Goal: Information Seeking & Learning: Learn about a topic

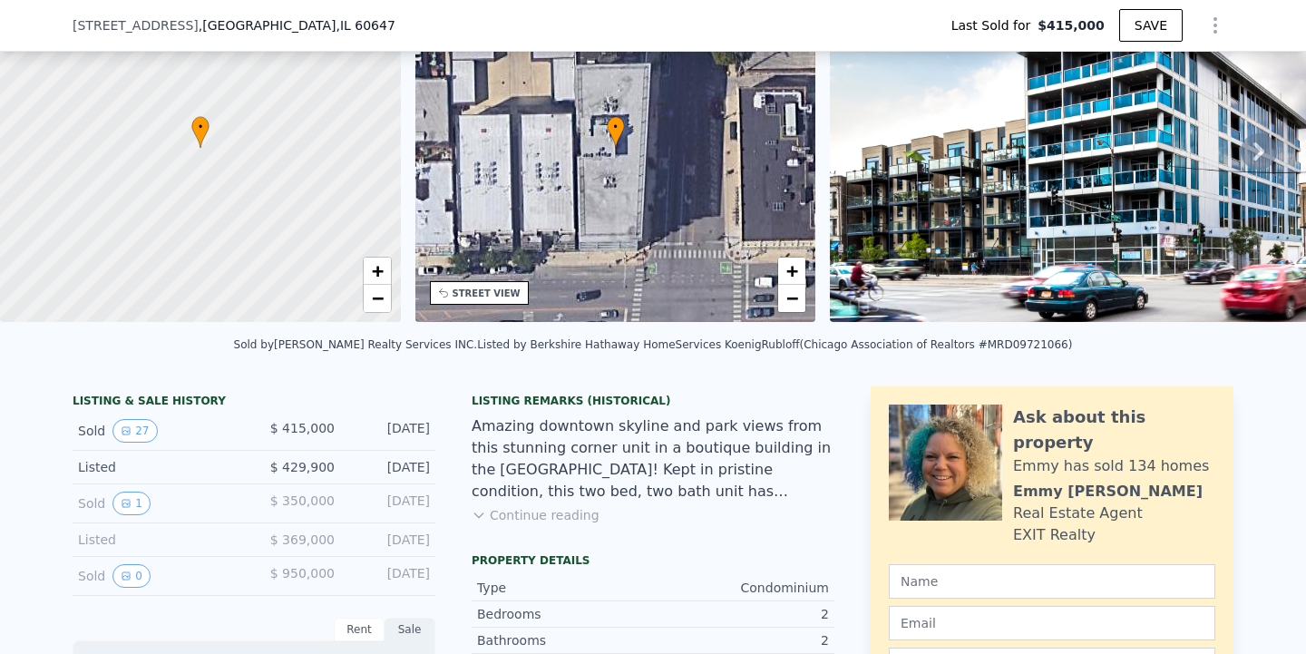
scroll to position [132, 0]
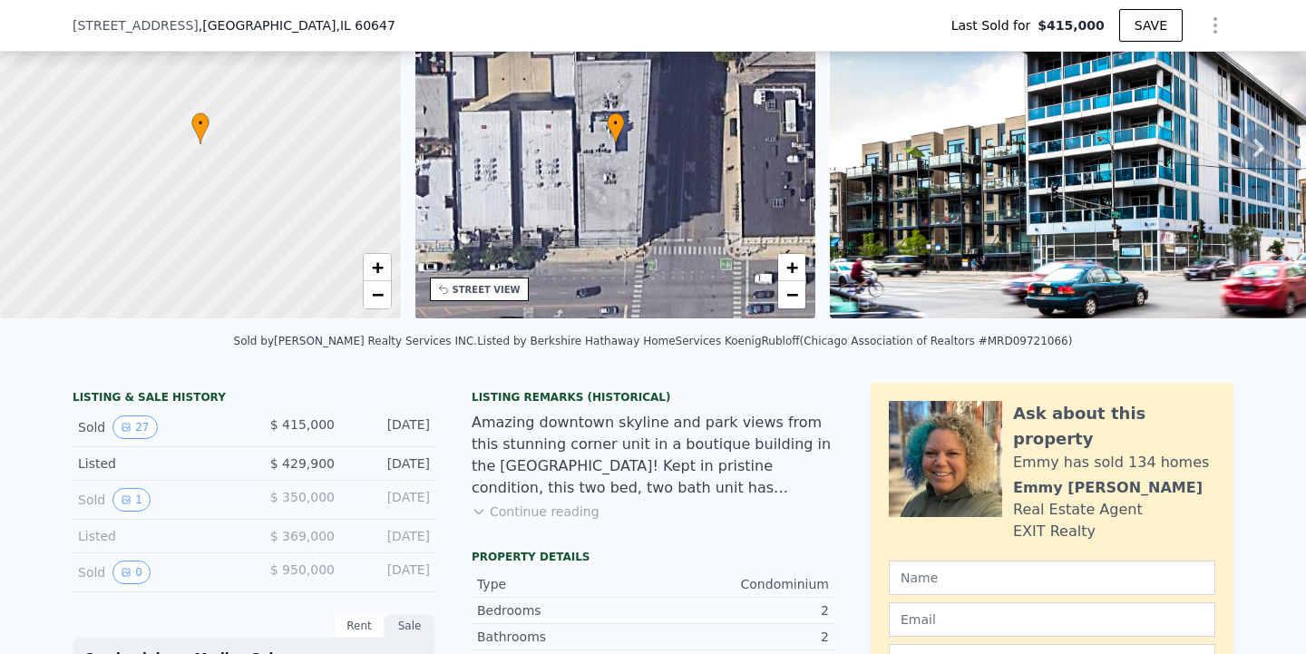
click at [523, 517] on button "Continue reading" at bounding box center [536, 512] width 128 height 18
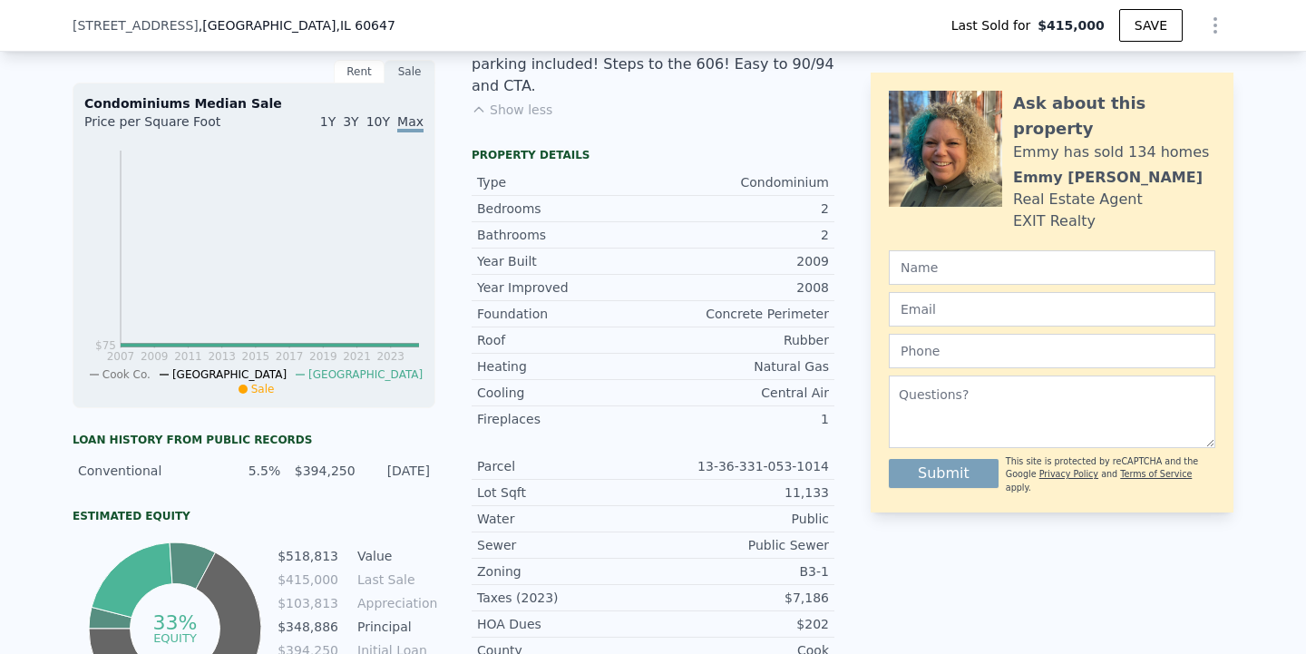
scroll to position [611, 0]
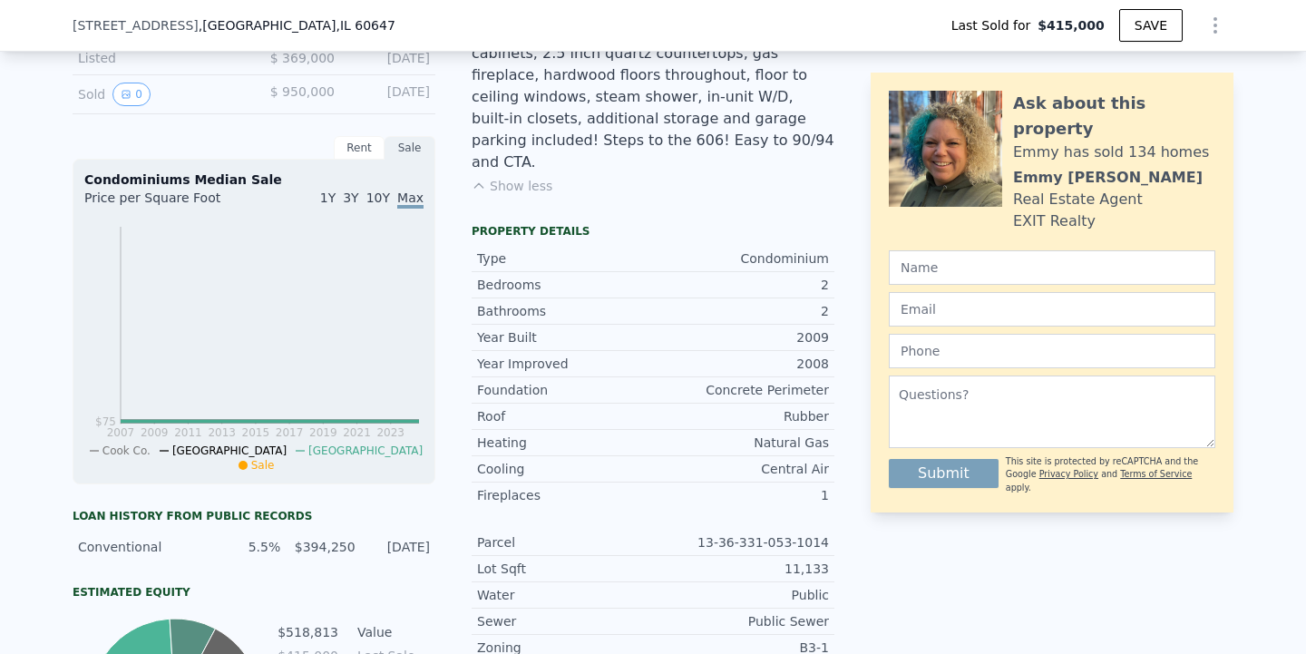
click at [365, 143] on div "Rent" at bounding box center [359, 148] width 51 height 24
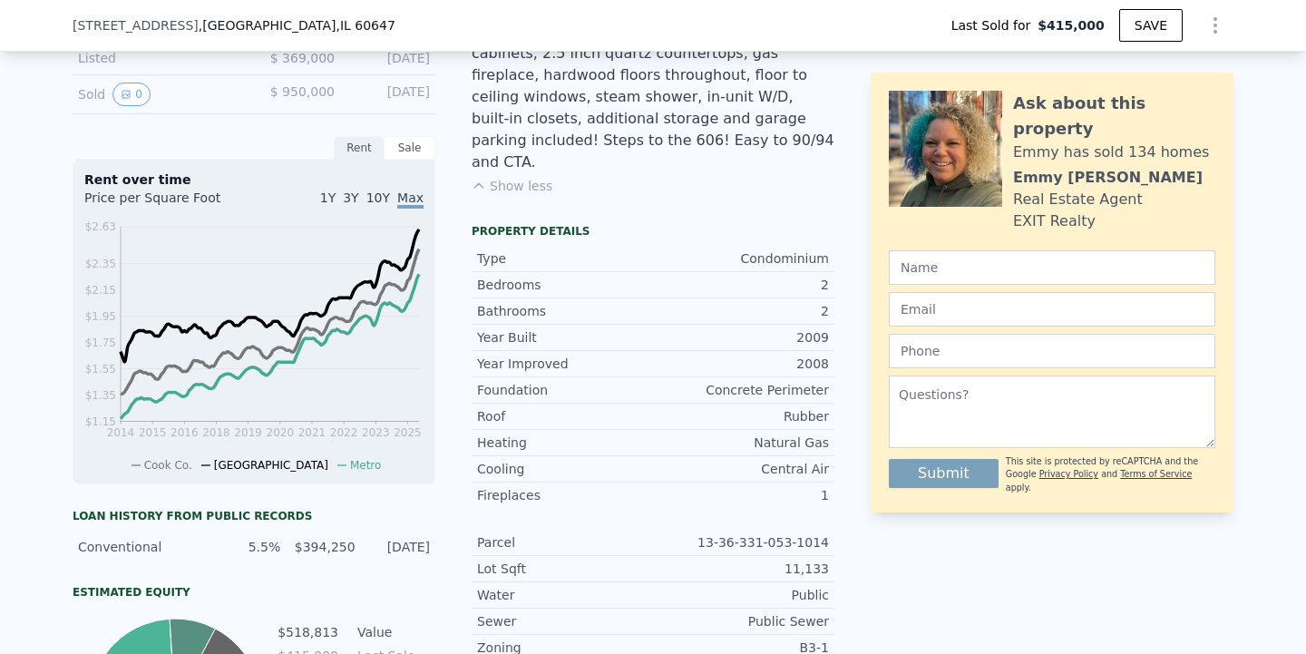
click at [350, 465] on span "Metro" at bounding box center [365, 465] width 31 height 13
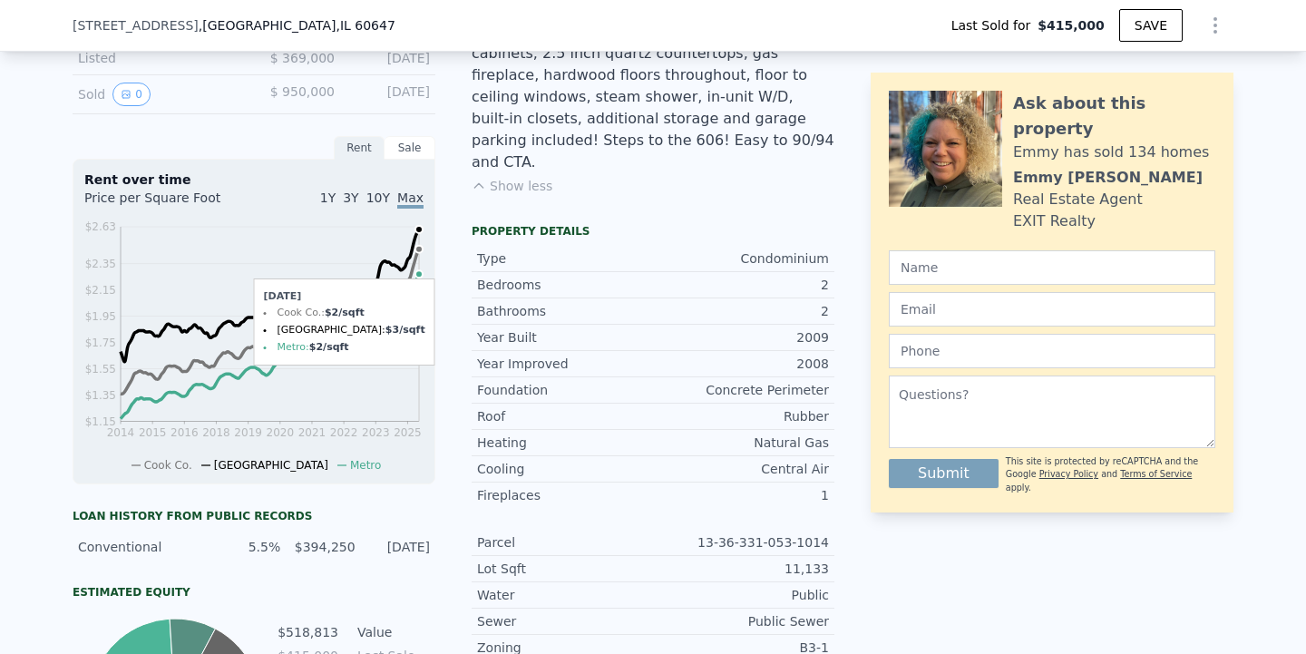
click at [419, 232] on icon "2014 2015 2016 2018 2019 2020 2021 2022 2023 2025 $1.15 $1.35 $1.55 $1.75 $1.95…" at bounding box center [253, 345] width 339 height 255
click at [419, 229] on circle at bounding box center [419, 229] width 7 height 7
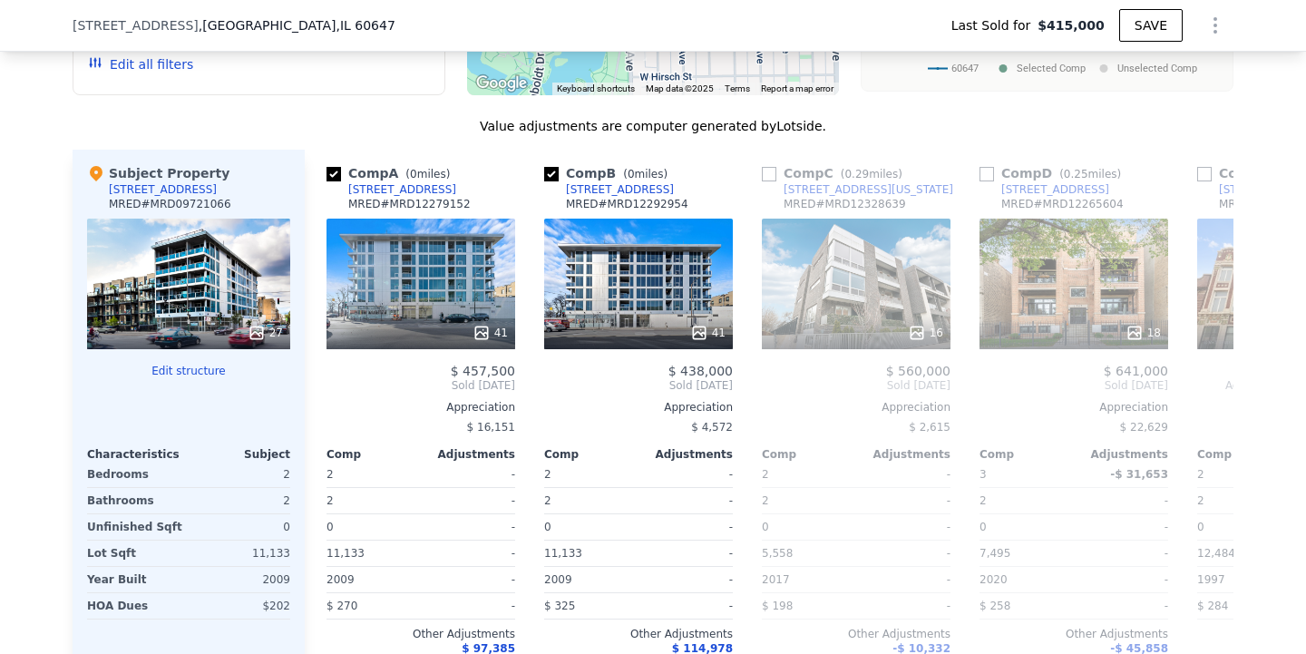
scroll to position [2162, 0]
click at [426, 181] on div "[STREET_ADDRESS]" at bounding box center [402, 188] width 108 height 15
click at [618, 266] on div "41" at bounding box center [638, 283] width 189 height 131
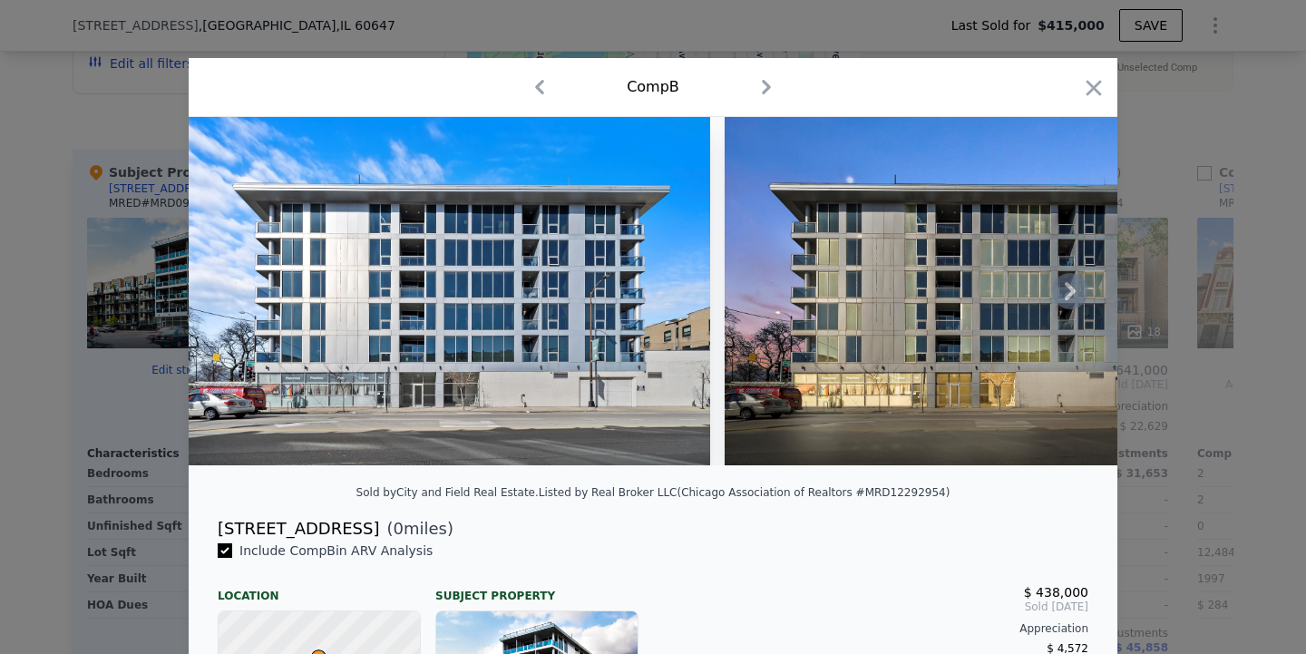
click at [1068, 293] on icon at bounding box center [1070, 291] width 36 height 36
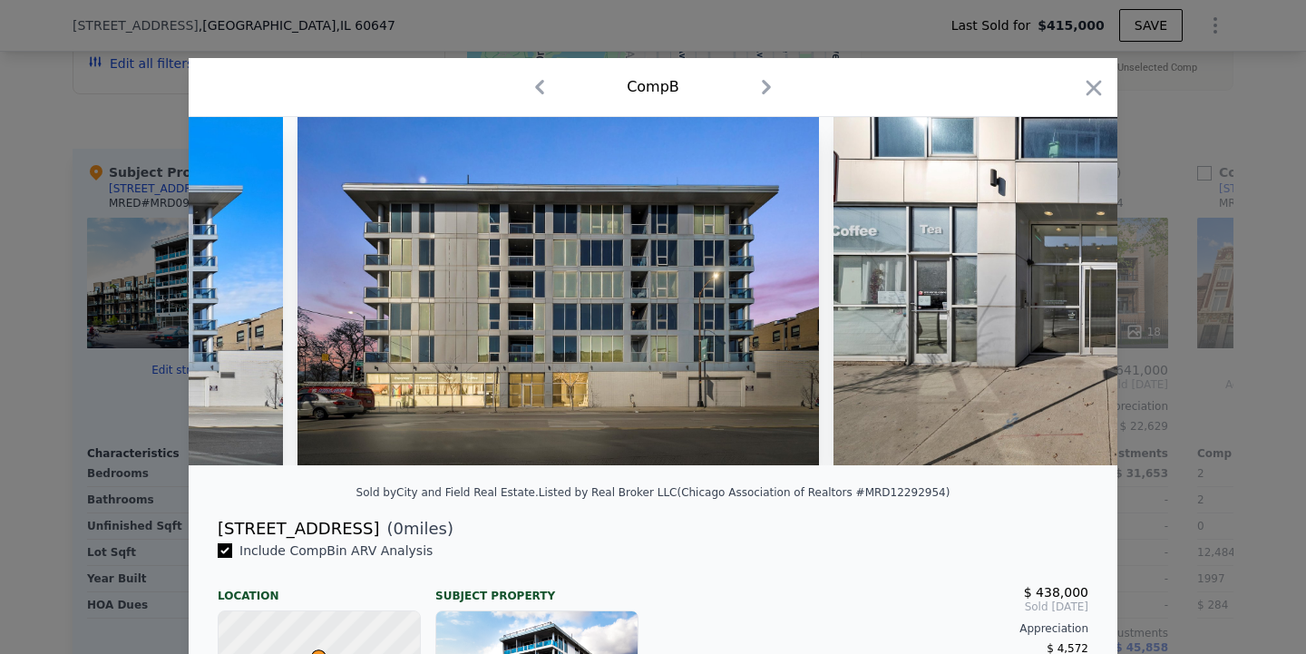
scroll to position [0, 435]
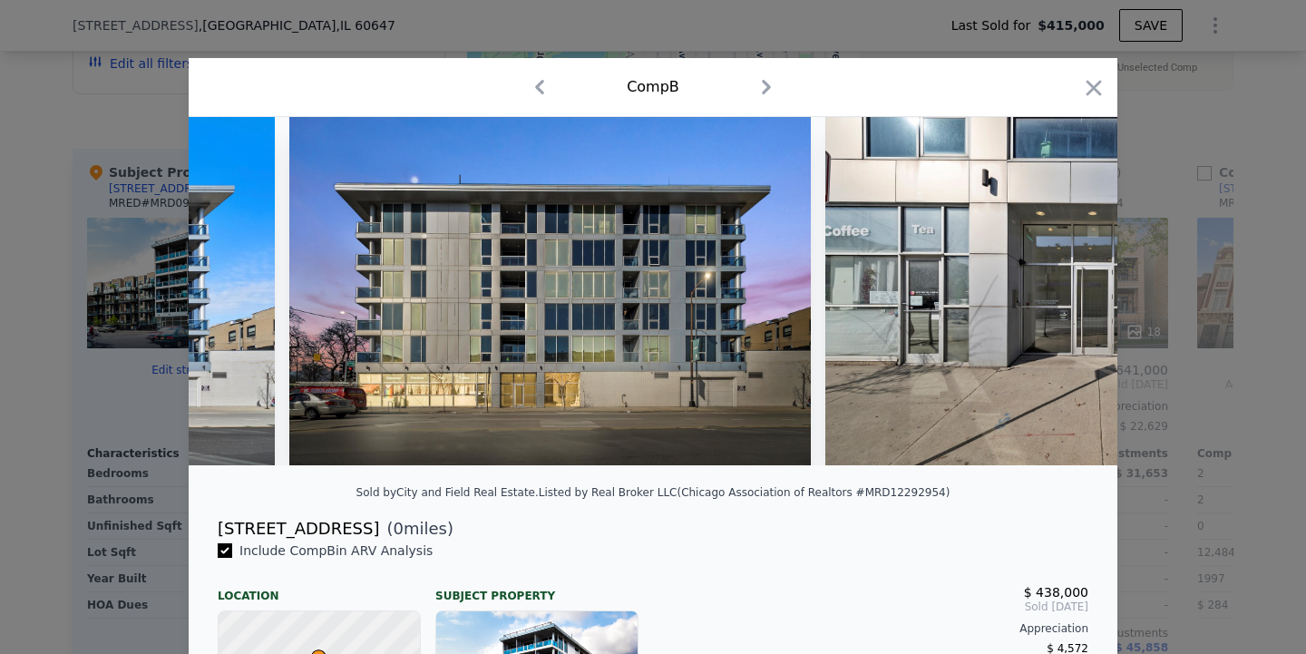
click at [1068, 293] on div at bounding box center [653, 291] width 929 height 348
click at [1068, 293] on icon at bounding box center [1070, 291] width 36 height 36
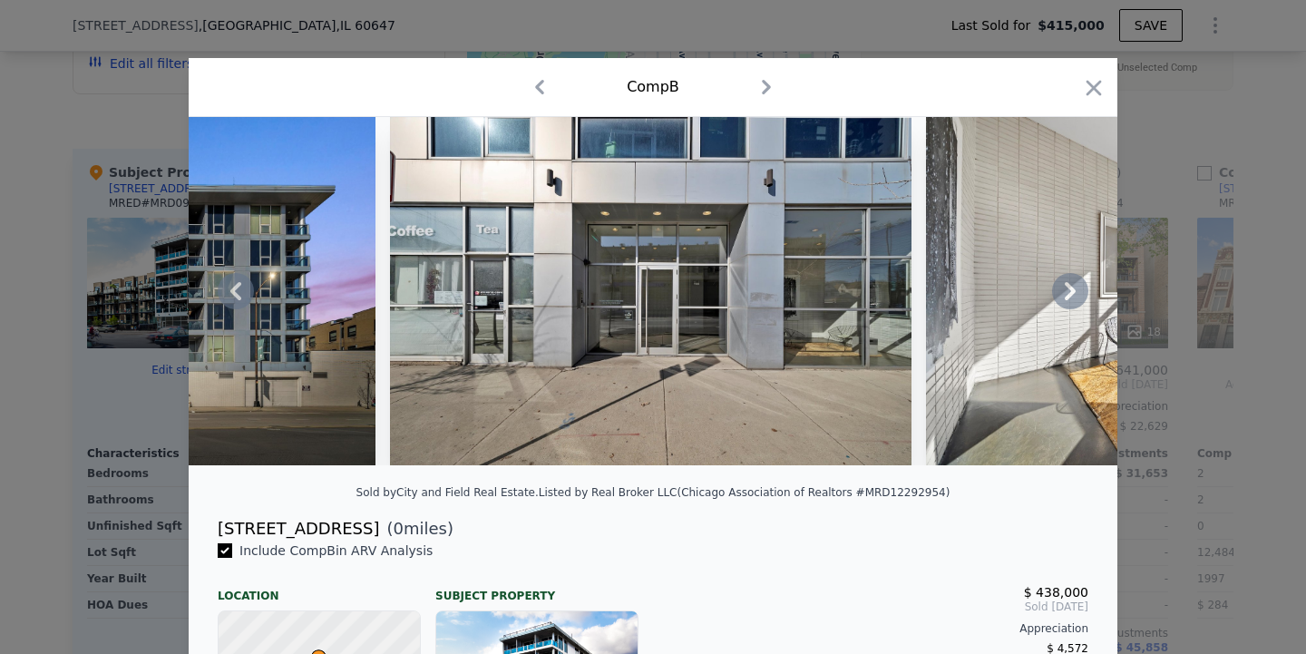
click at [1067, 293] on icon at bounding box center [1070, 291] width 36 height 36
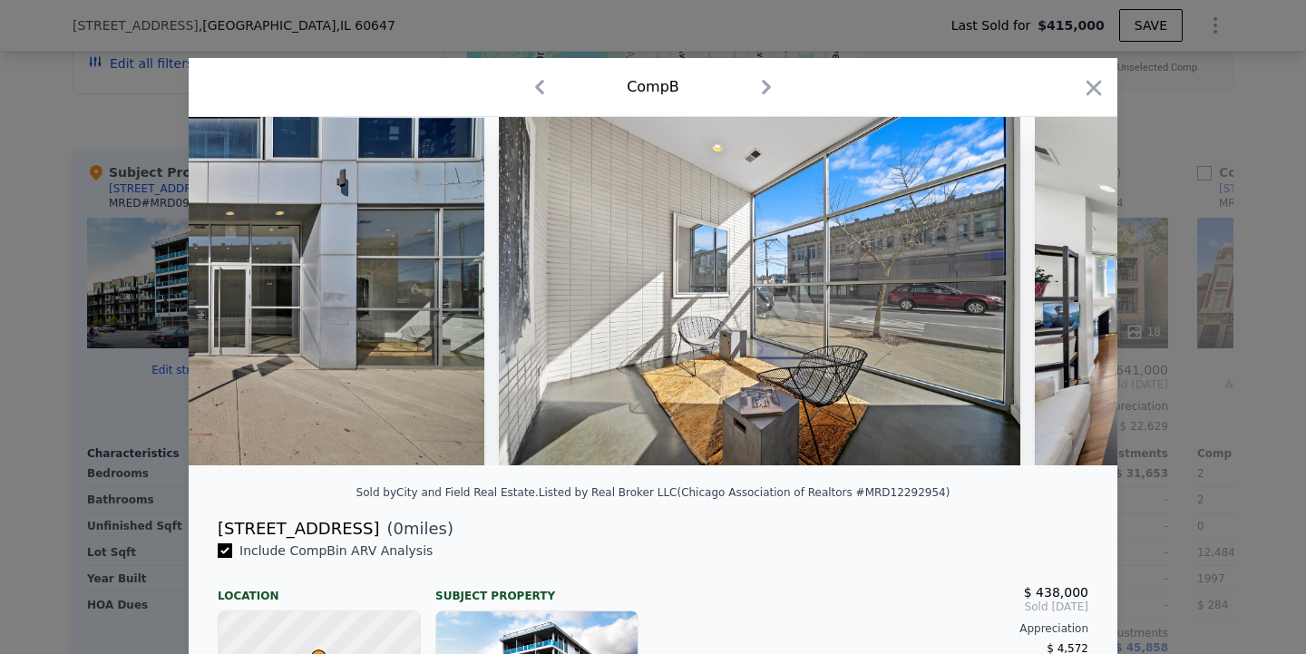
scroll to position [0, 1306]
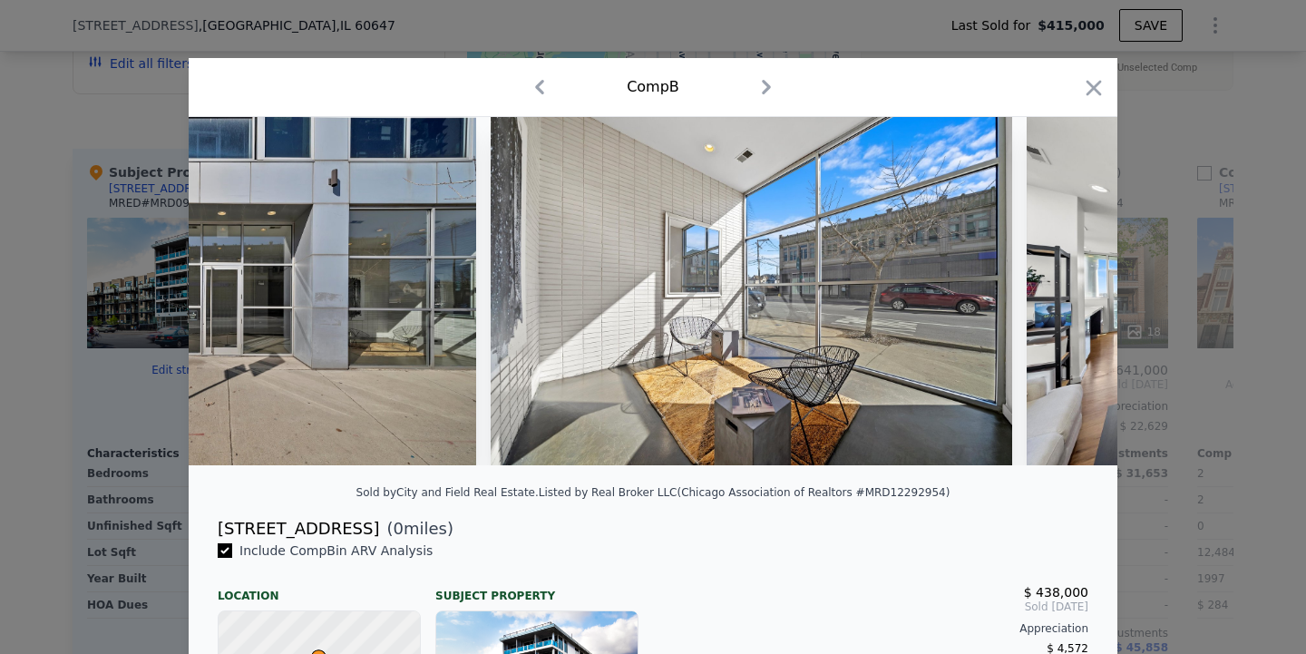
click at [1067, 293] on div at bounding box center [653, 291] width 929 height 348
click at [1067, 293] on icon at bounding box center [1070, 291] width 36 height 36
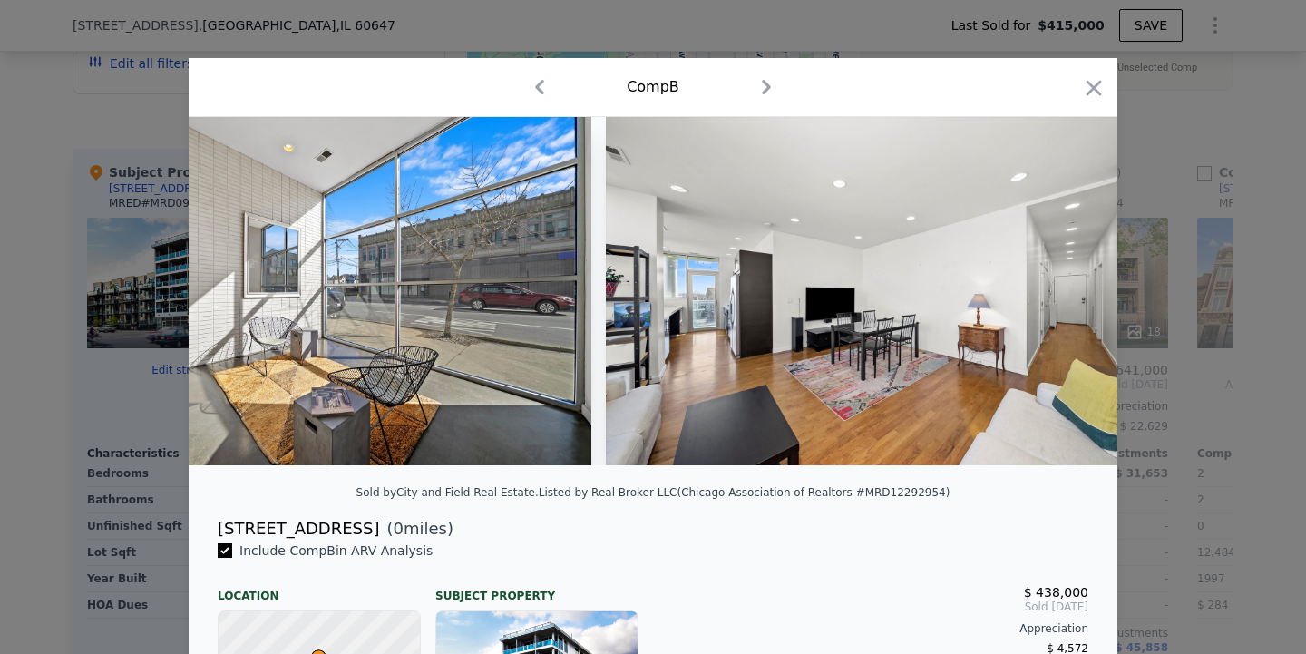
scroll to position [0, 1742]
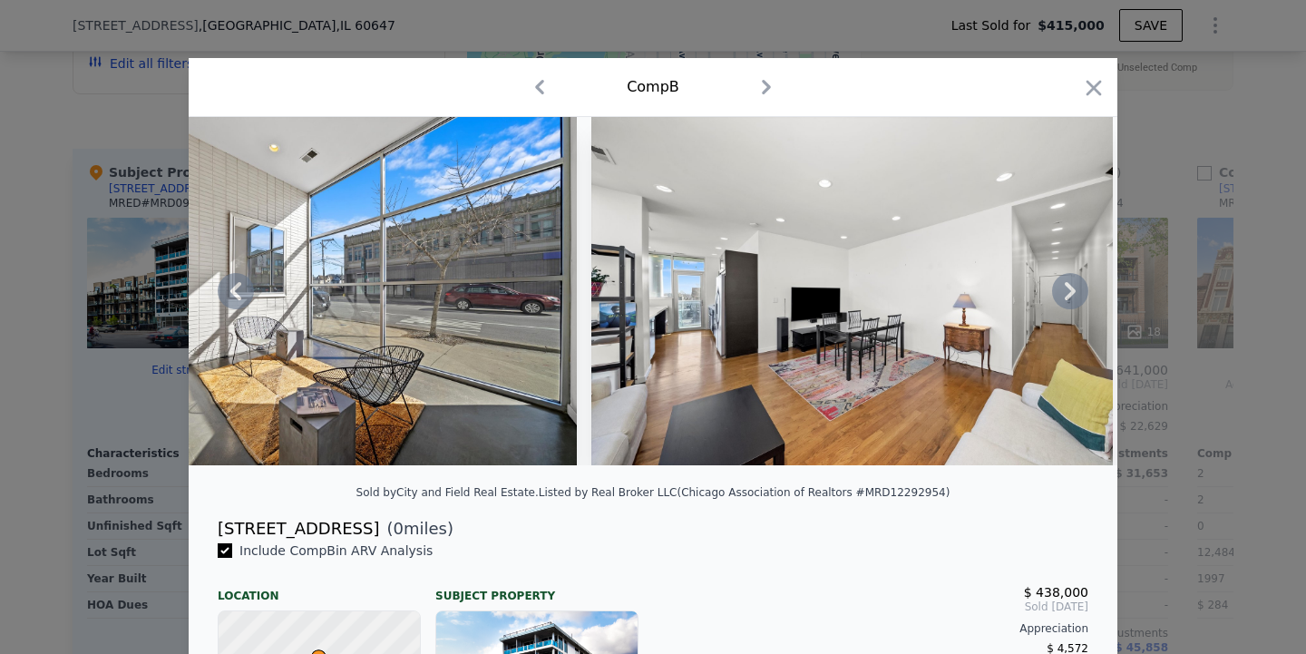
click at [1067, 293] on icon at bounding box center [1070, 291] width 36 height 36
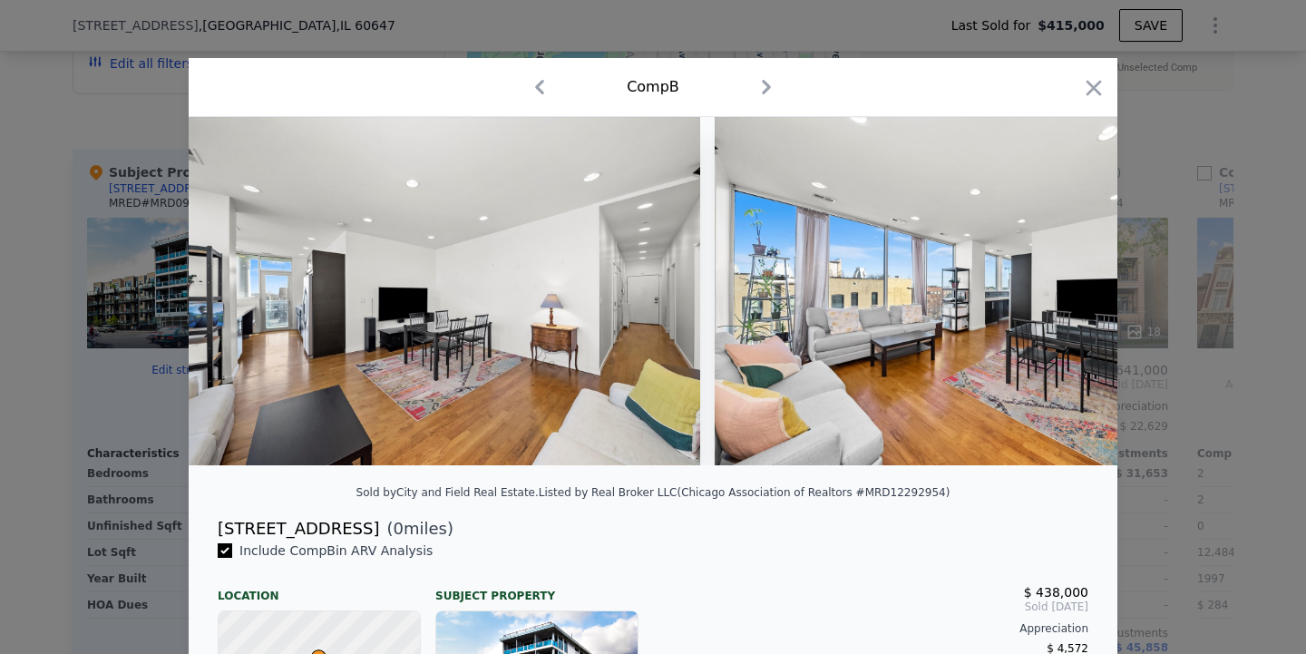
scroll to position [0, 2177]
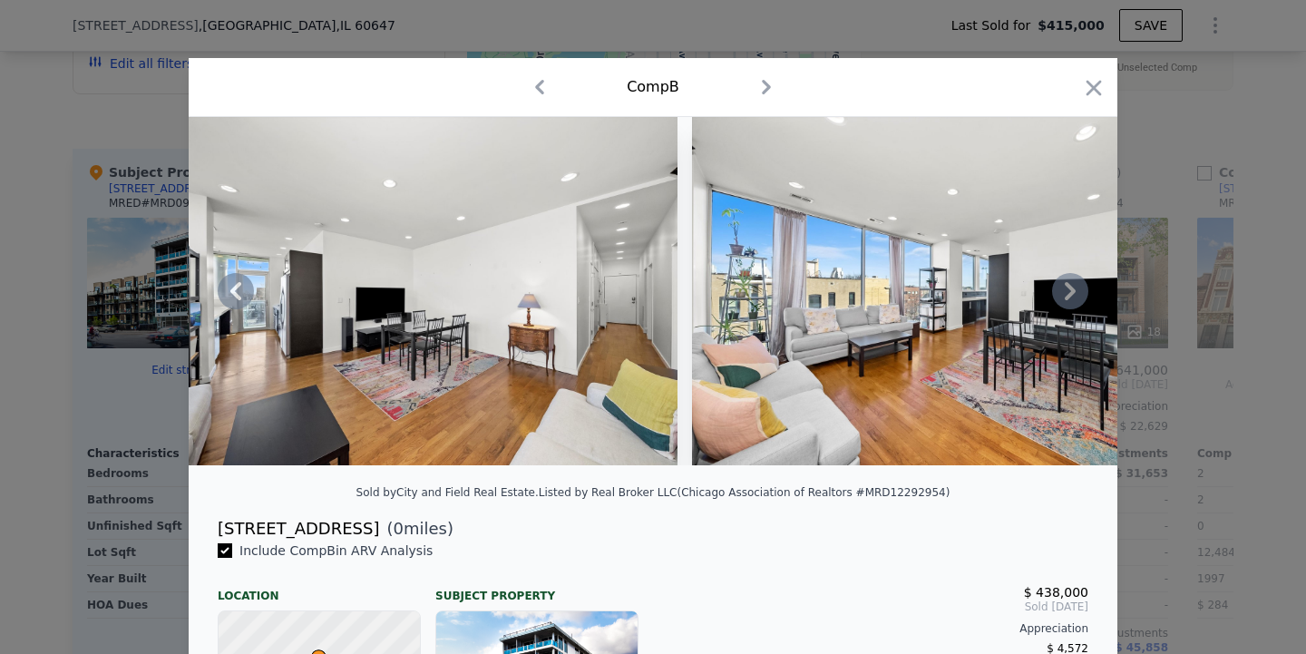
click at [1067, 293] on icon at bounding box center [1070, 291] width 36 height 36
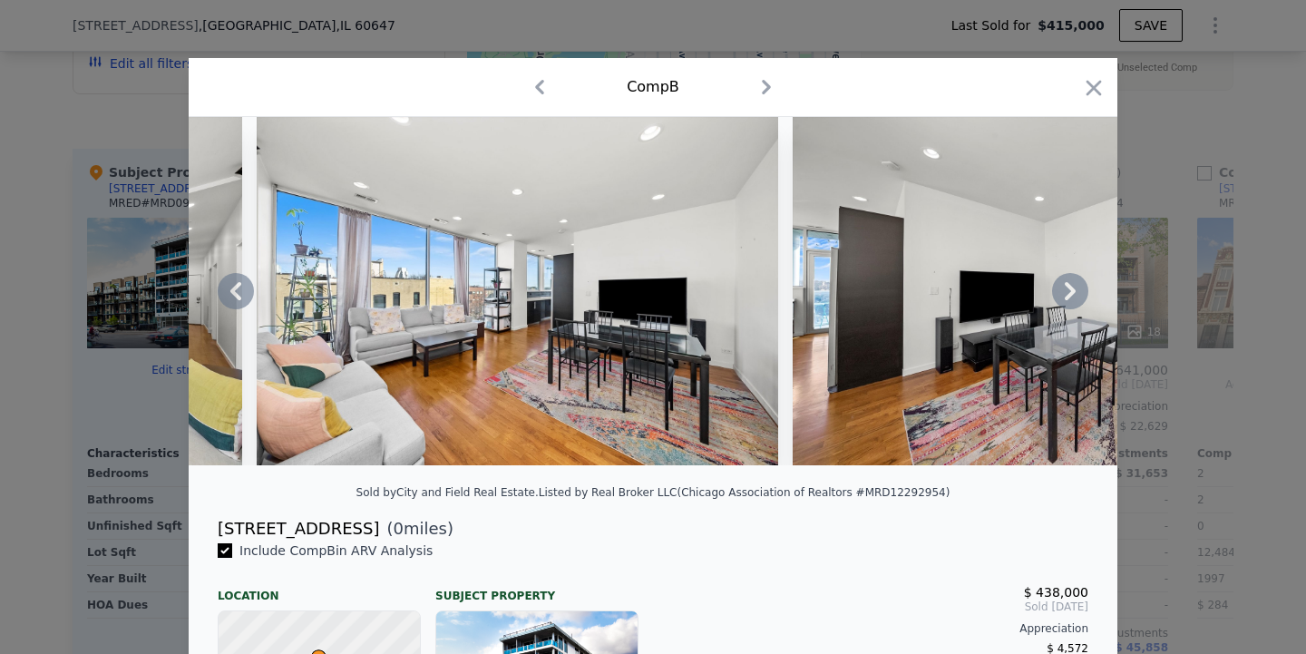
click at [1067, 293] on icon at bounding box center [1070, 291] width 36 height 36
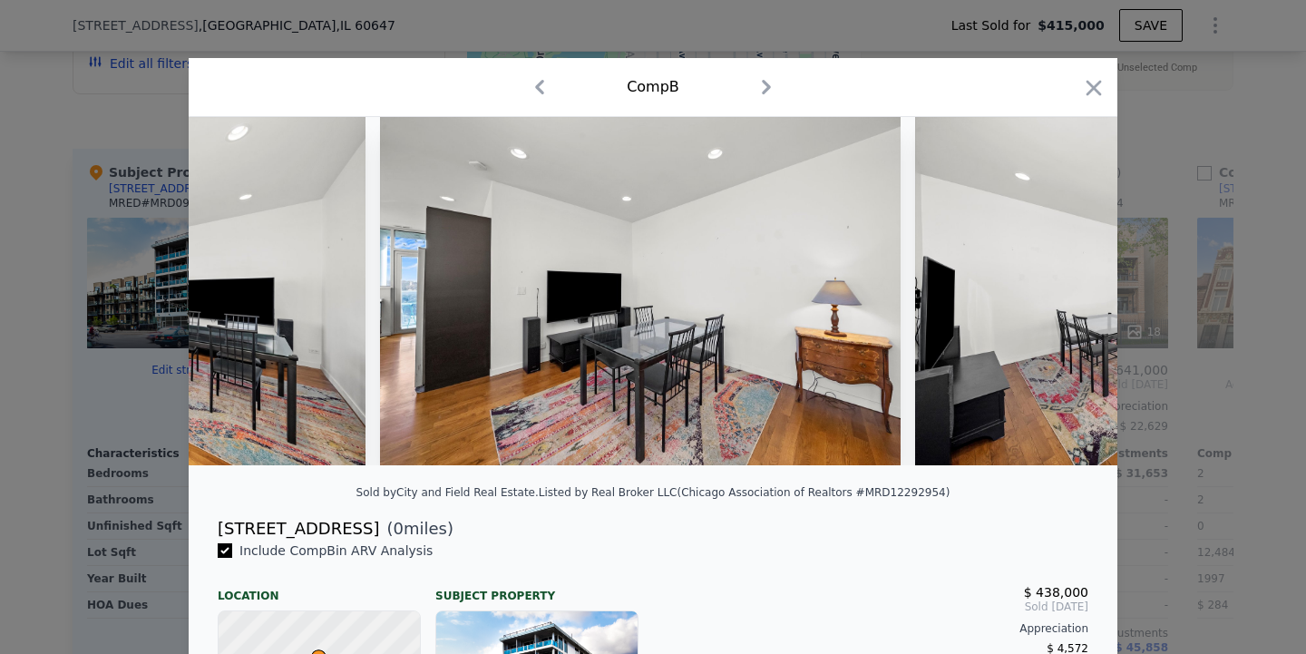
scroll to position [0, 3048]
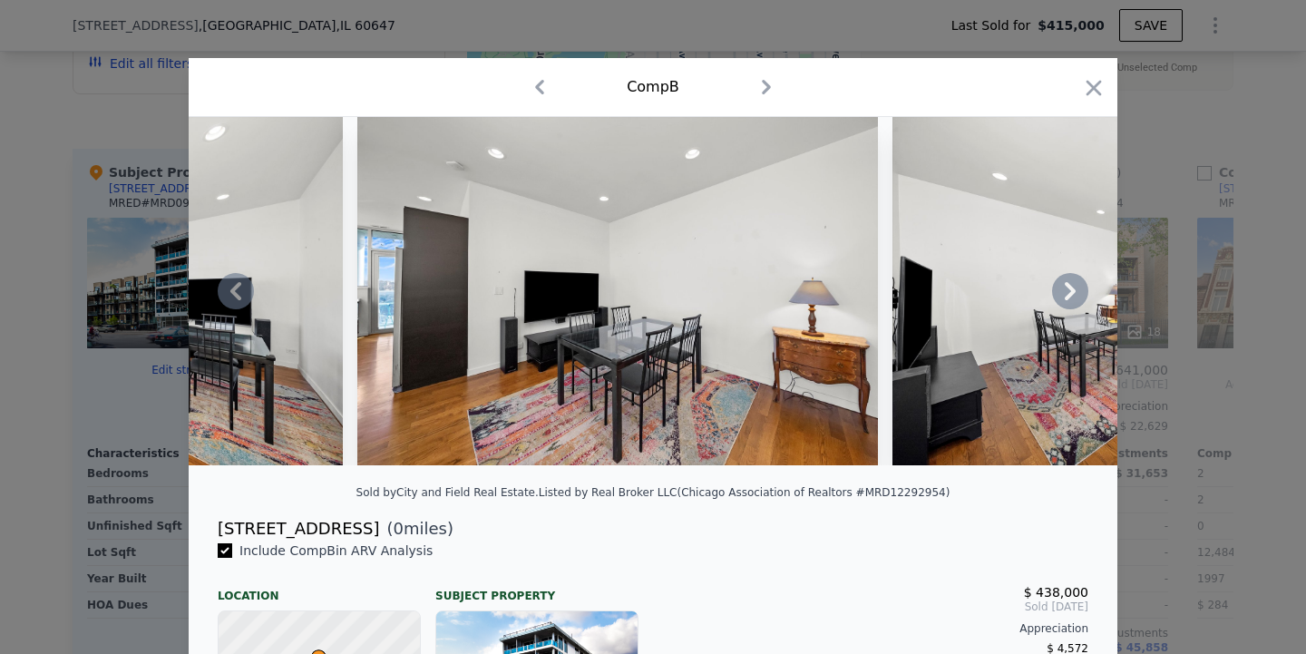
click at [1067, 293] on icon at bounding box center [1070, 291] width 36 height 36
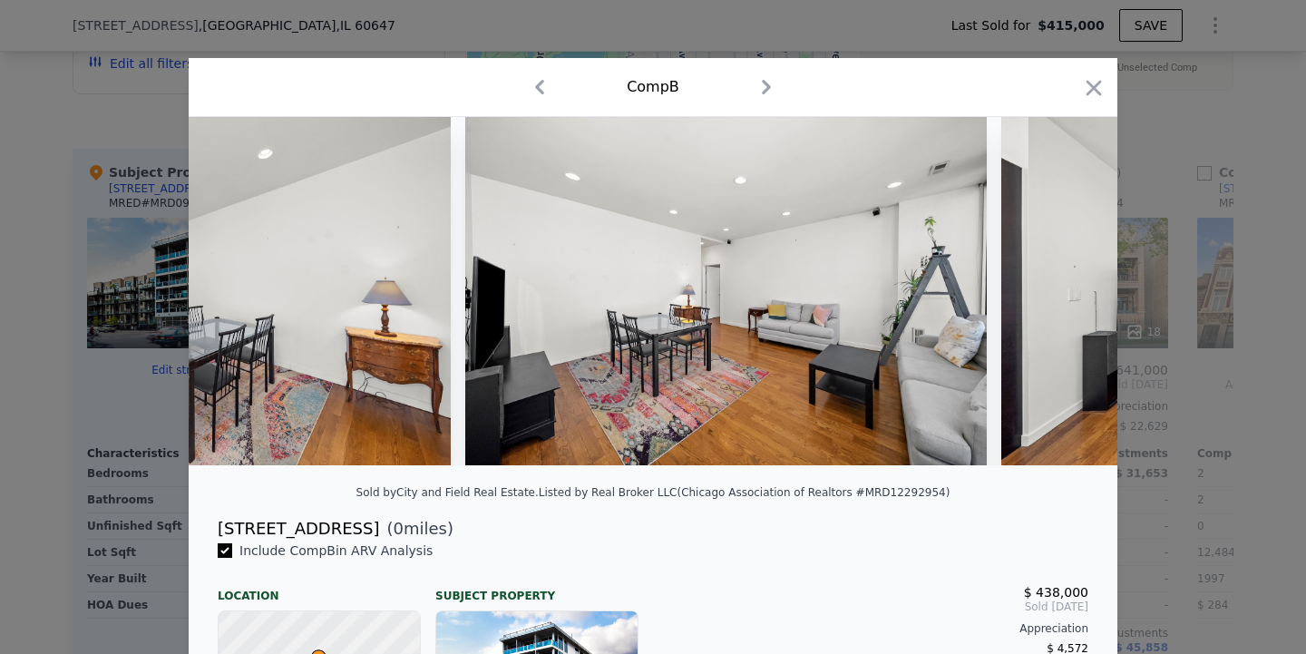
scroll to position [0, 3484]
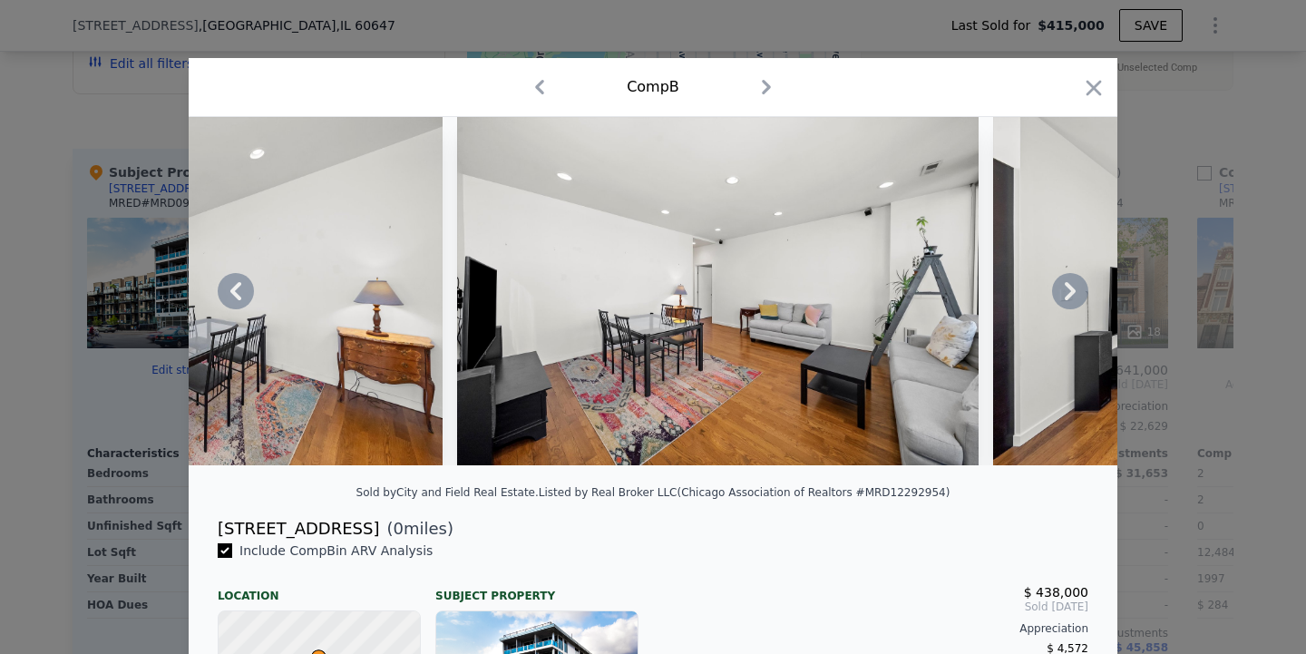
click at [1067, 293] on icon at bounding box center [1070, 291] width 36 height 36
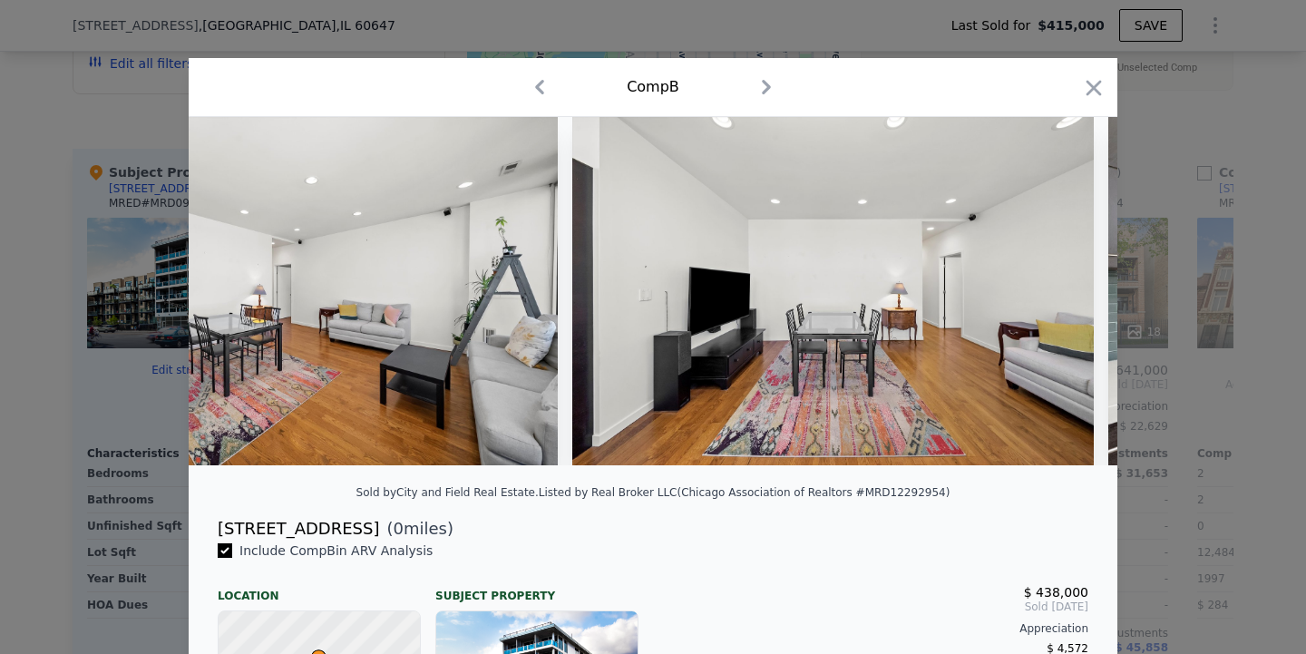
scroll to position [0, 3919]
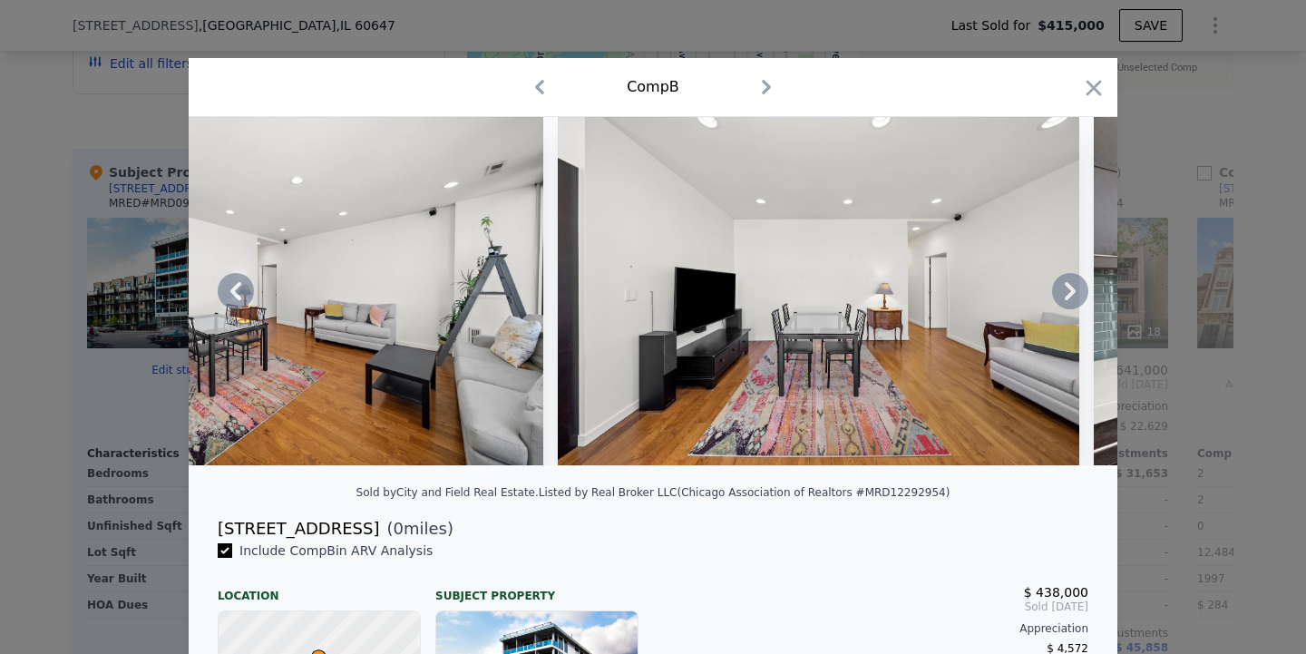
click at [1067, 293] on icon at bounding box center [1070, 291] width 36 height 36
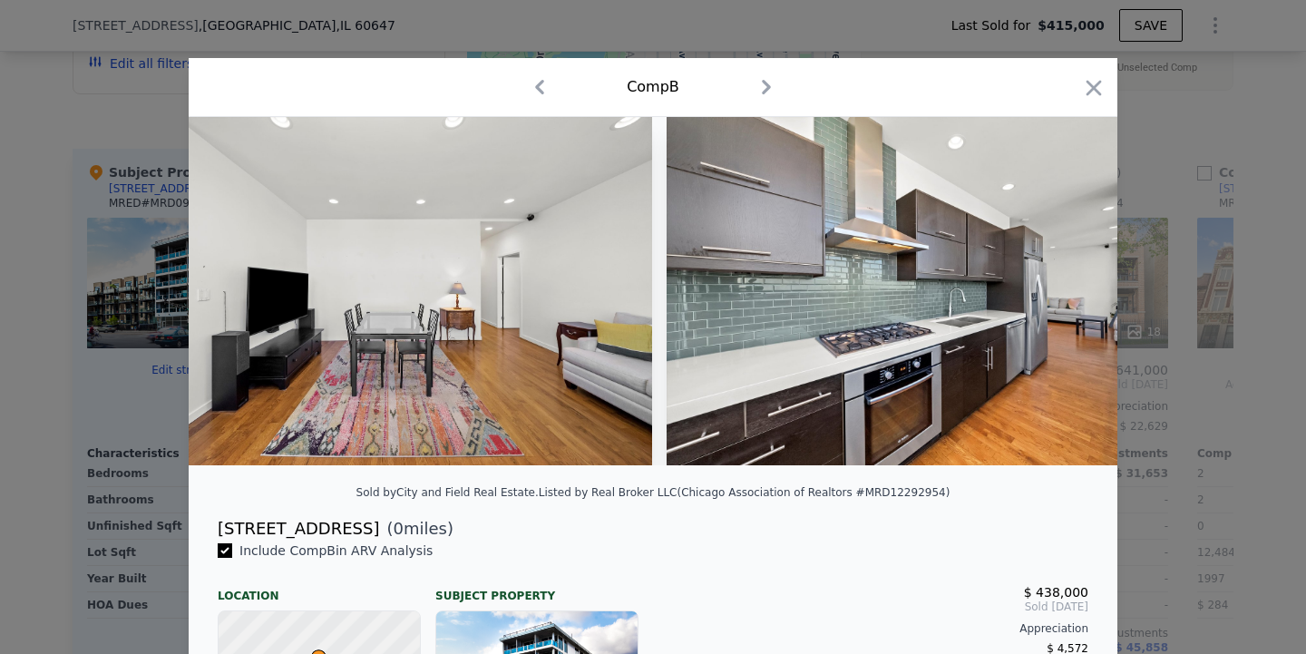
scroll to position [0, 4355]
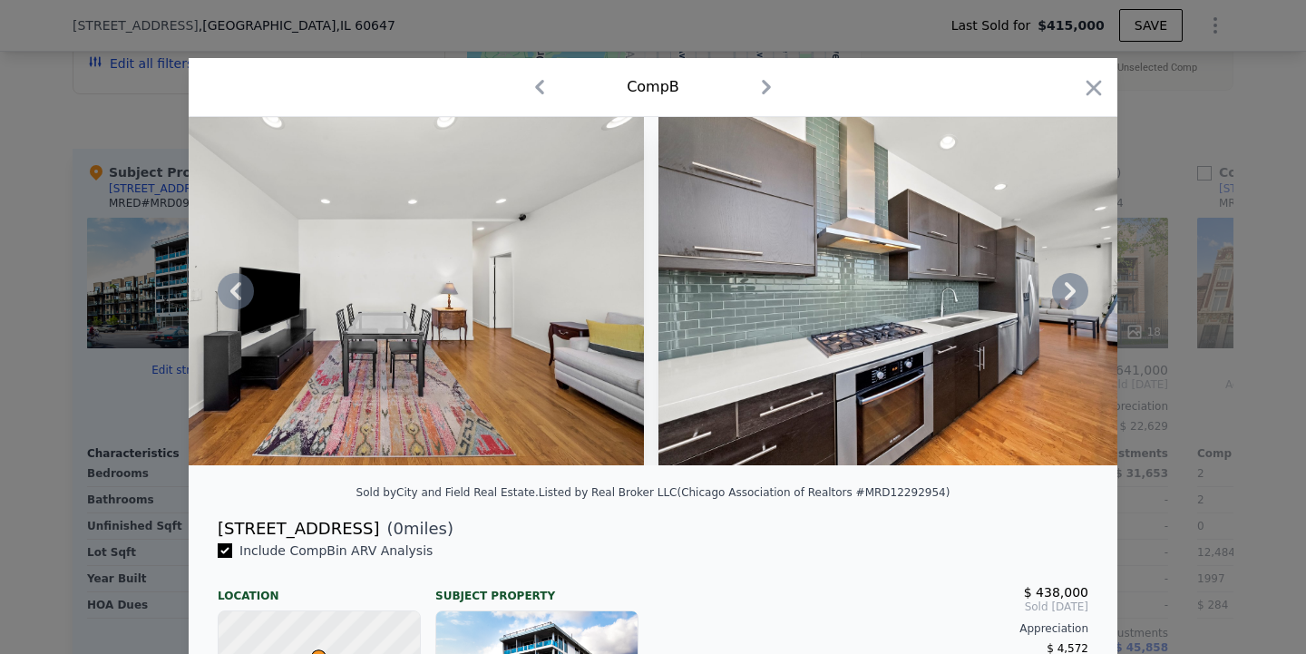
click at [1067, 293] on icon at bounding box center [1070, 291] width 36 height 36
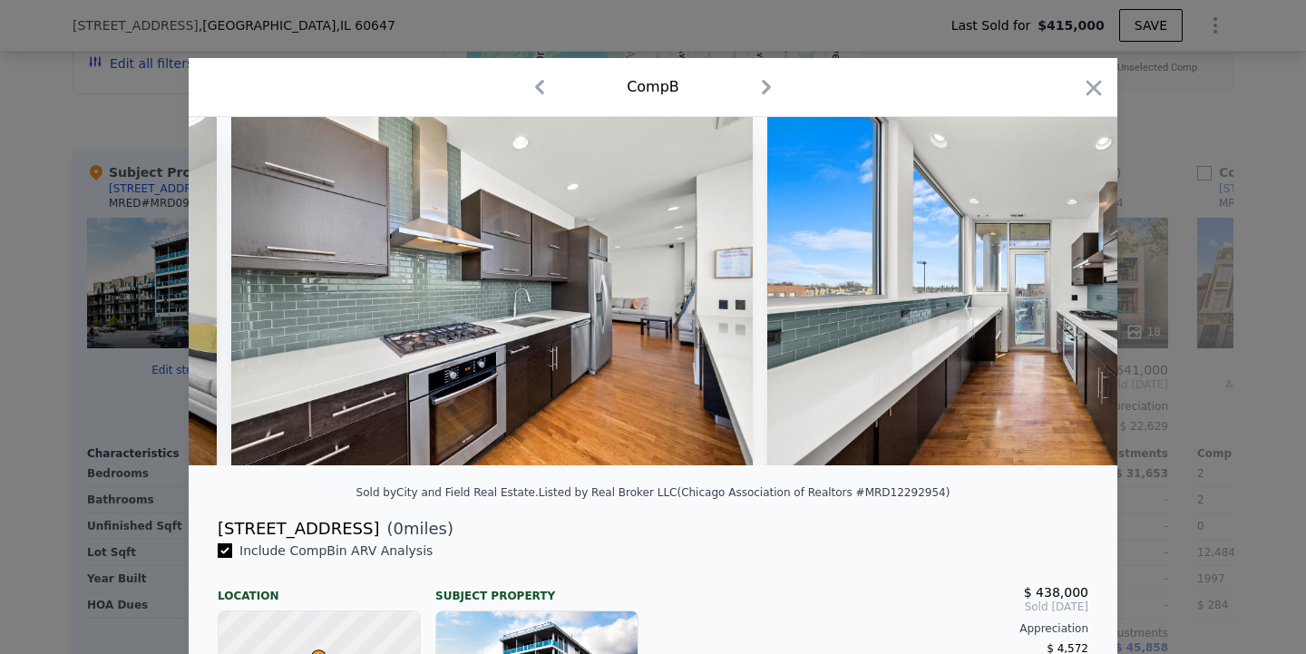
scroll to position [0, 4790]
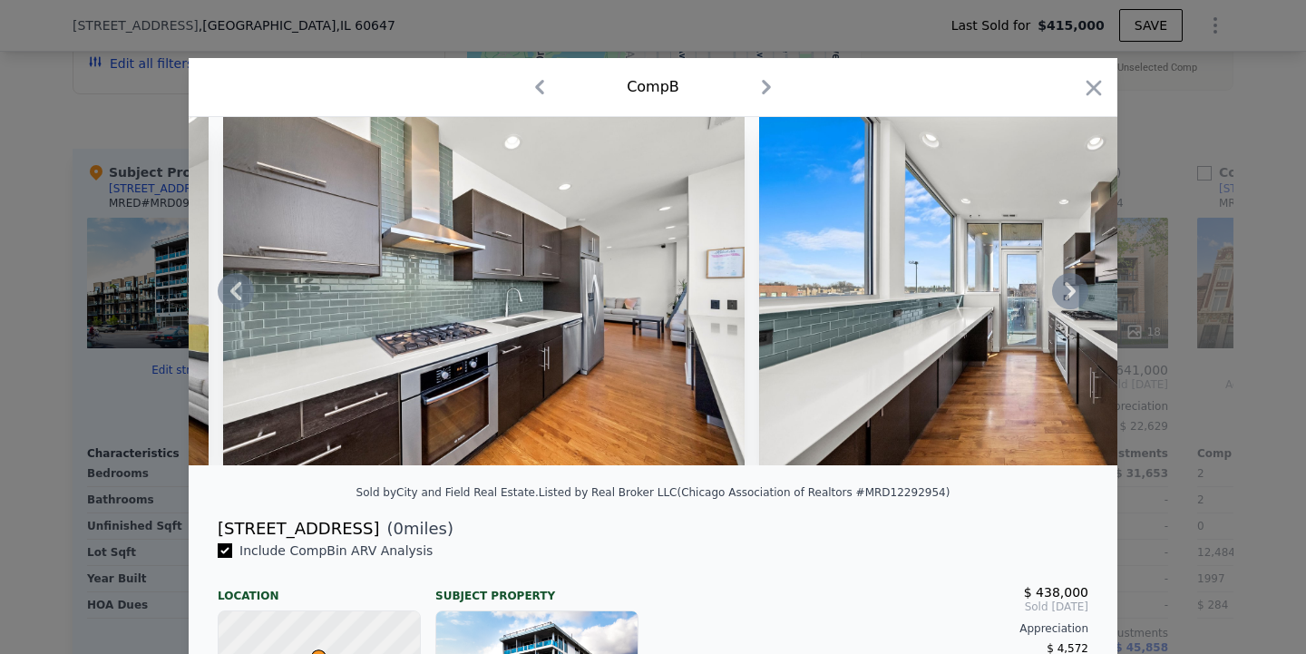
click at [1074, 292] on icon at bounding box center [1070, 291] width 11 height 18
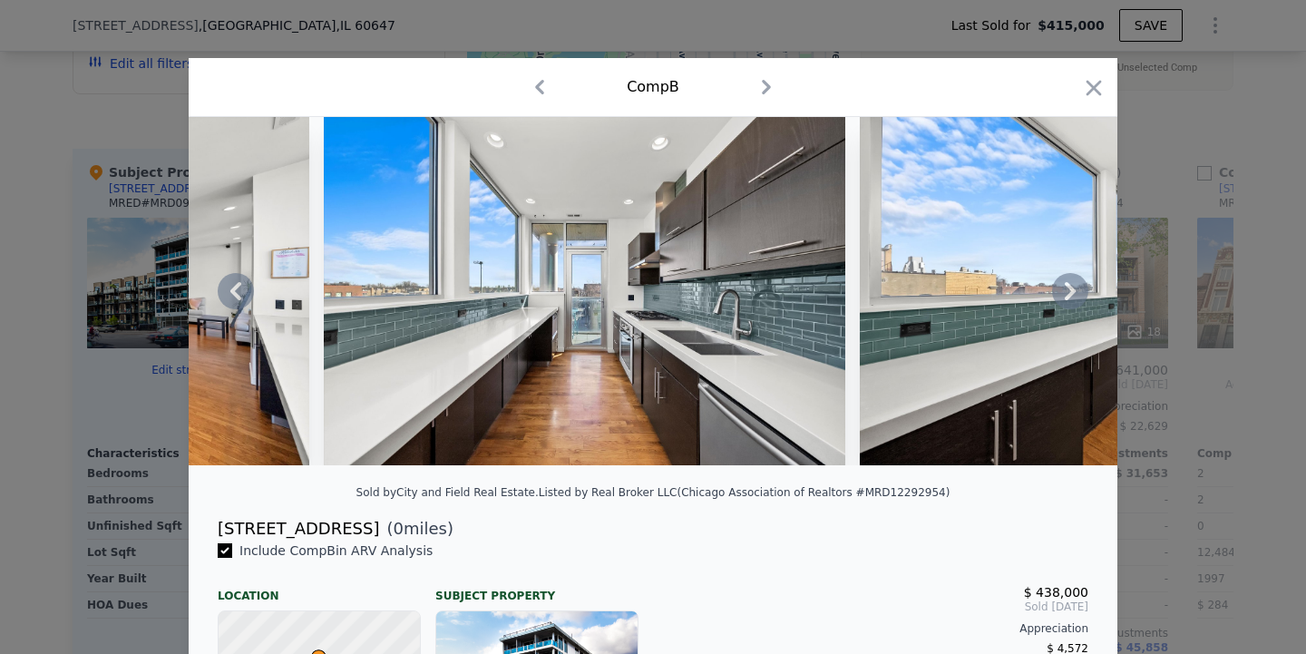
click at [1074, 292] on icon at bounding box center [1070, 291] width 11 height 18
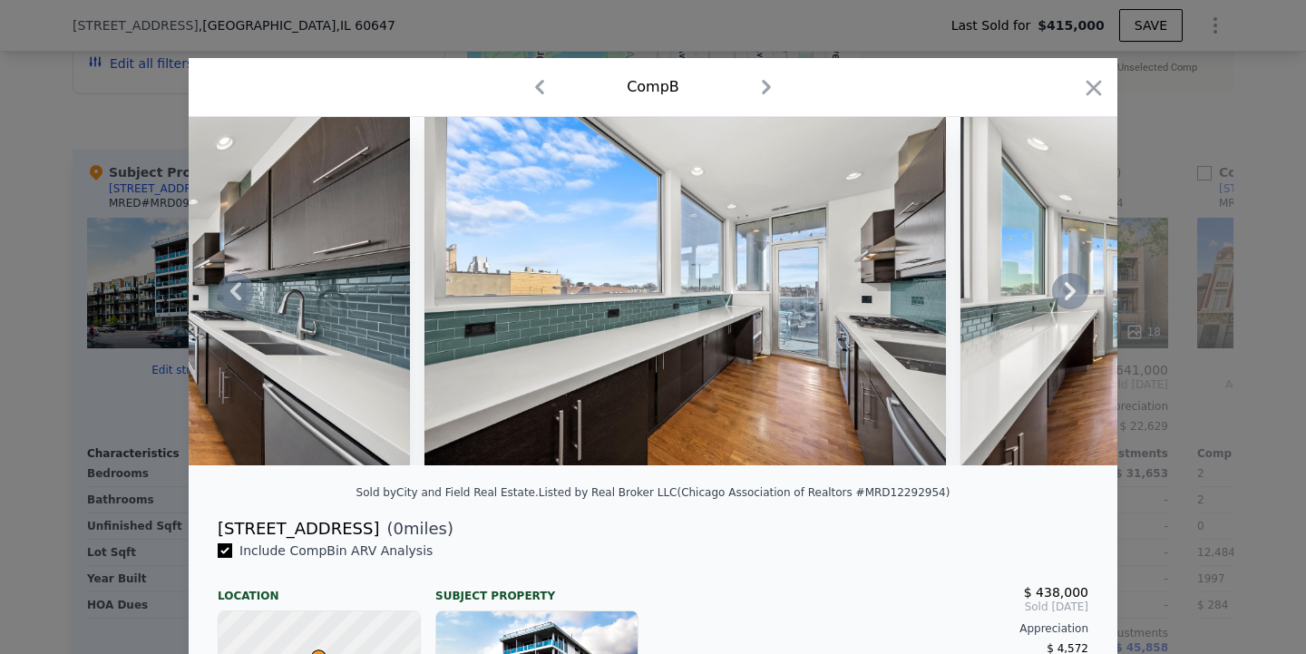
click at [1074, 292] on icon at bounding box center [1070, 291] width 11 height 18
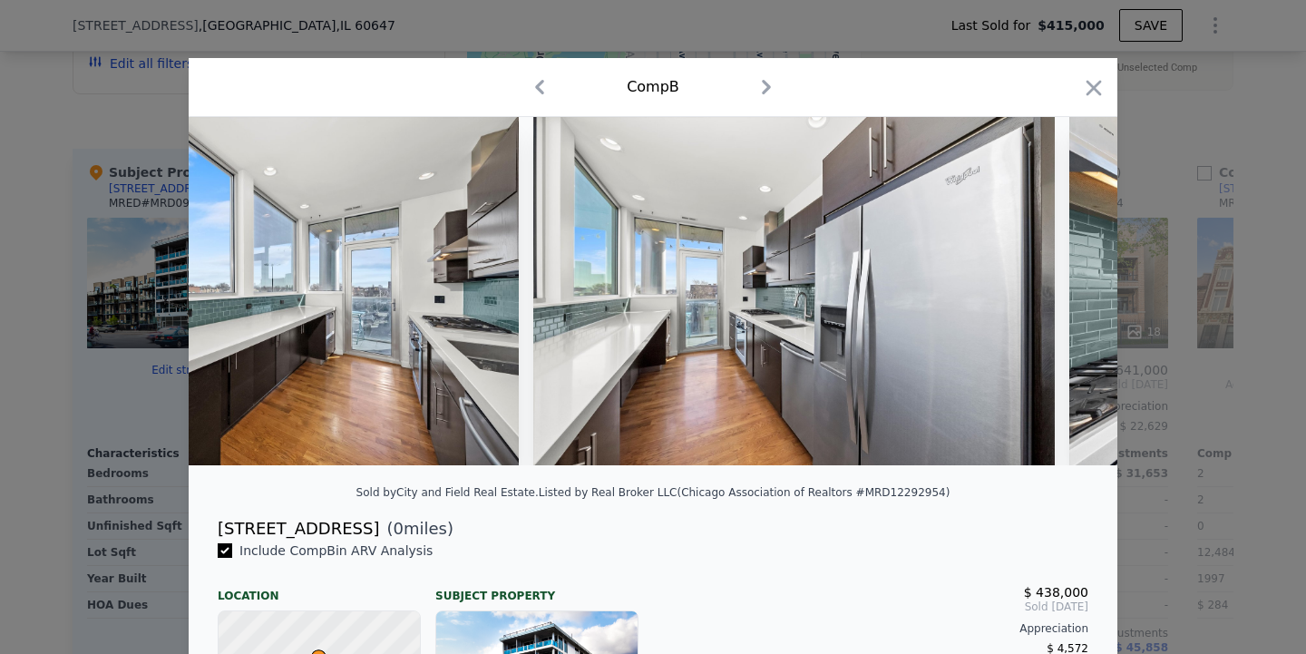
scroll to position [0, 6097]
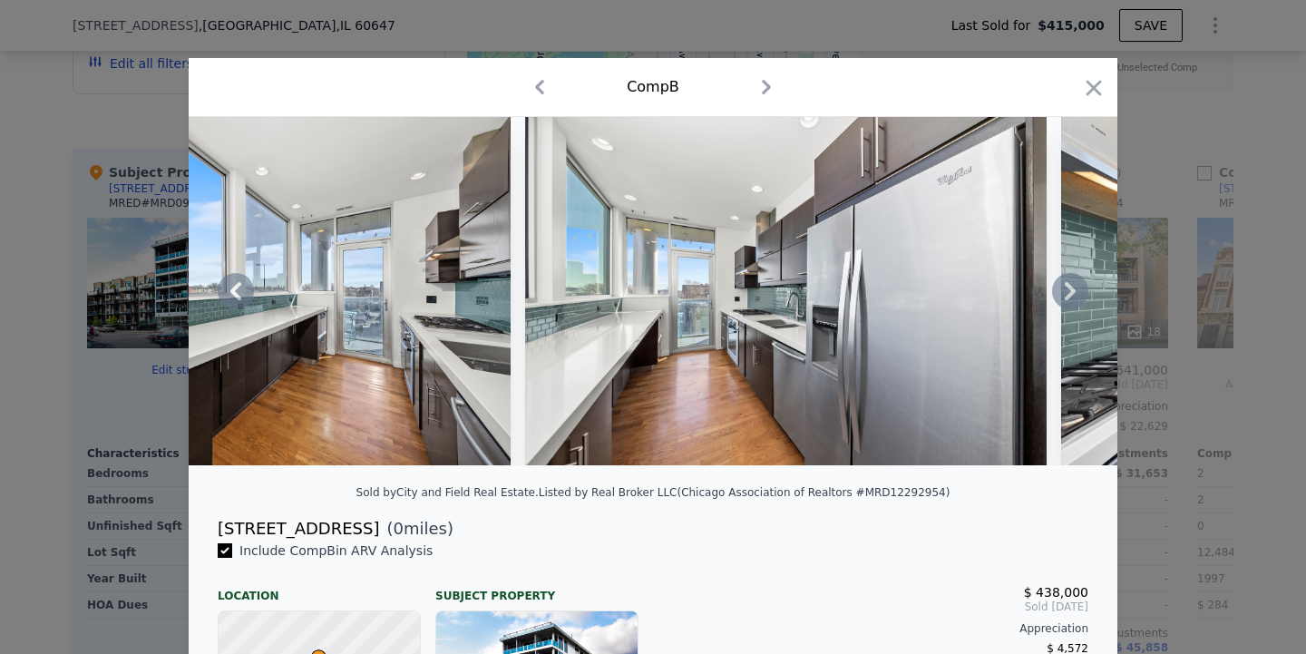
click at [1074, 292] on icon at bounding box center [1070, 291] width 11 height 18
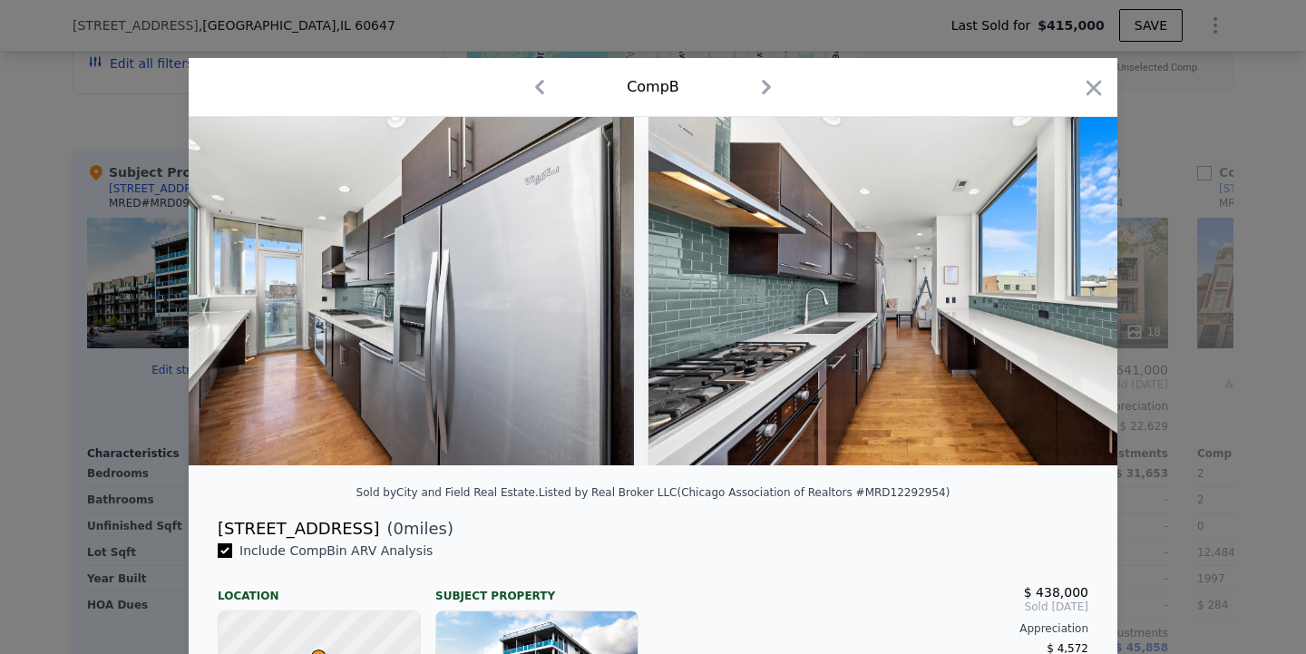
scroll to position [0, 6532]
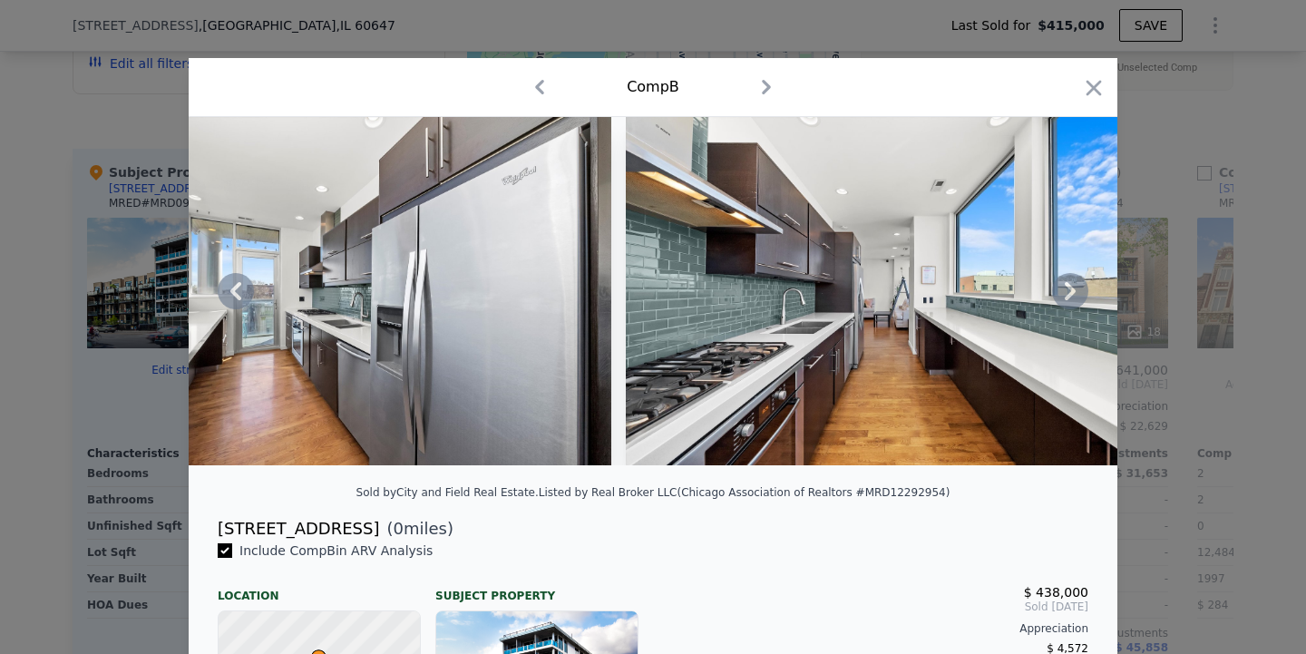
click at [1074, 292] on icon at bounding box center [1070, 291] width 11 height 18
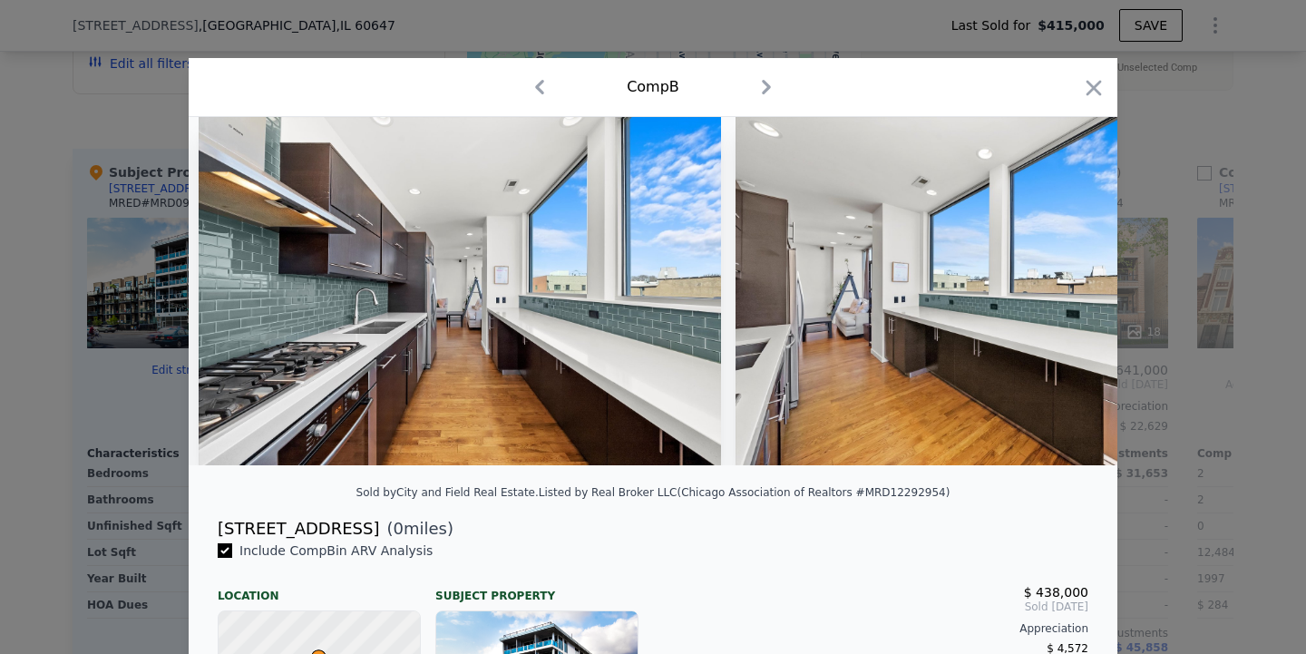
scroll to position [0, 6968]
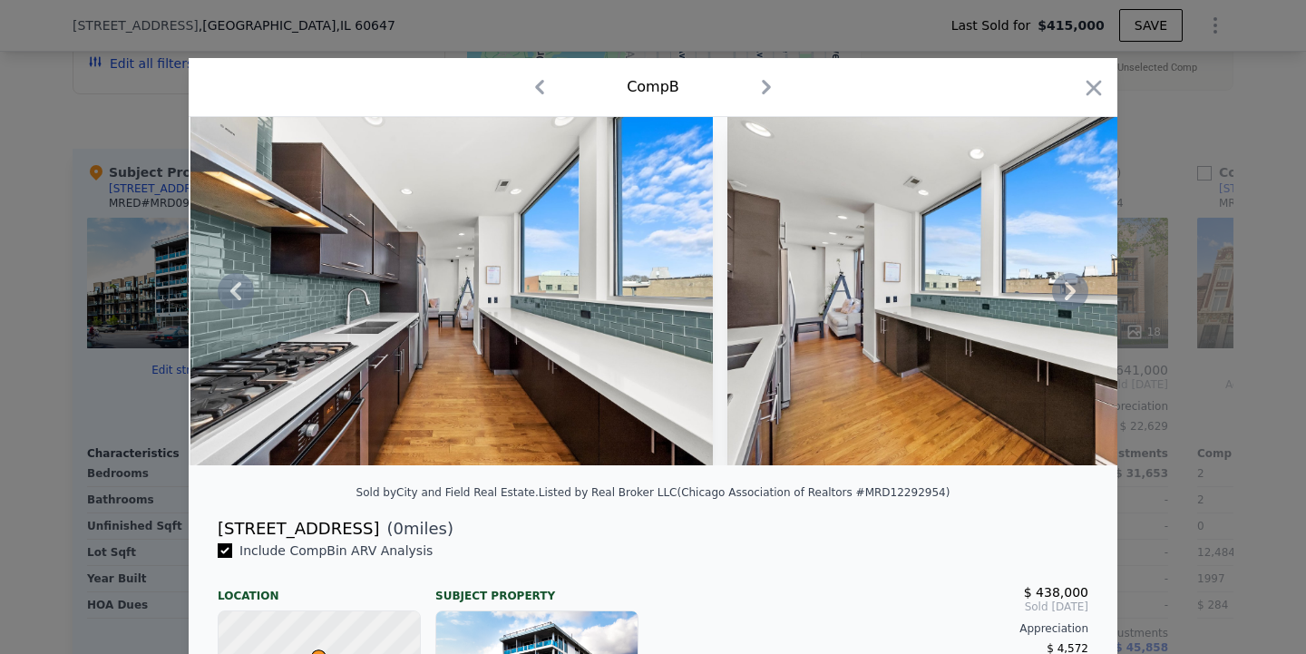
click at [1074, 292] on icon at bounding box center [1070, 291] width 11 height 18
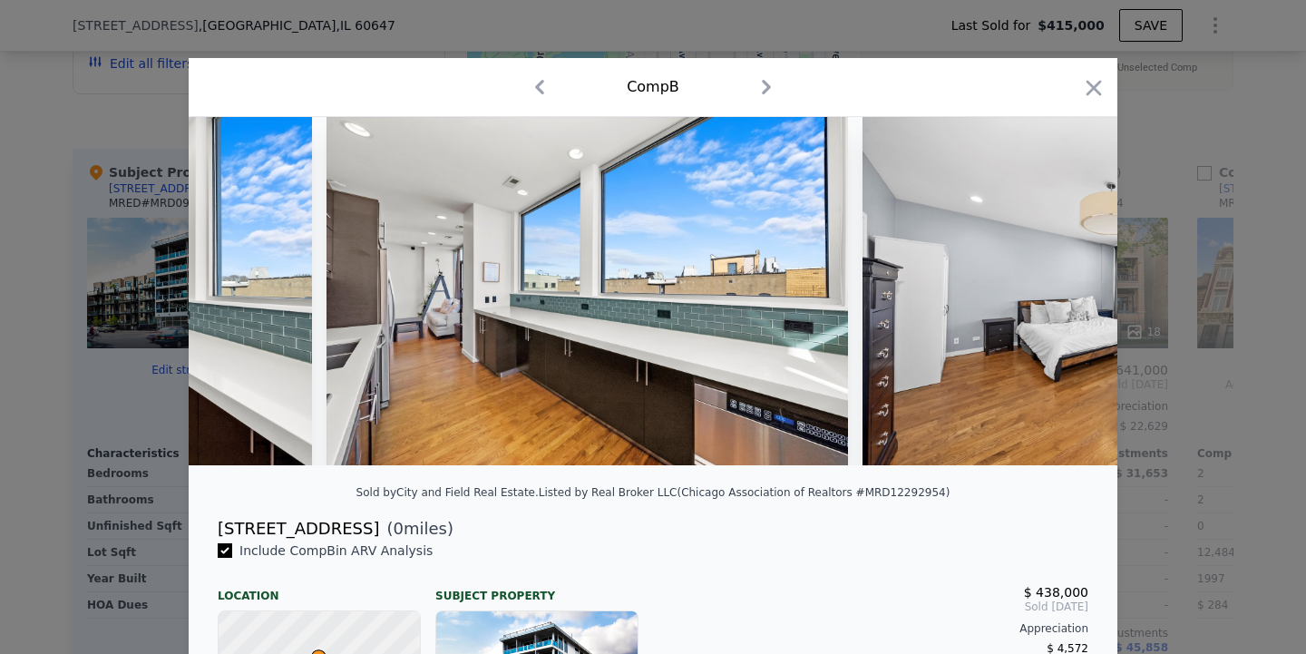
scroll to position [0, 7403]
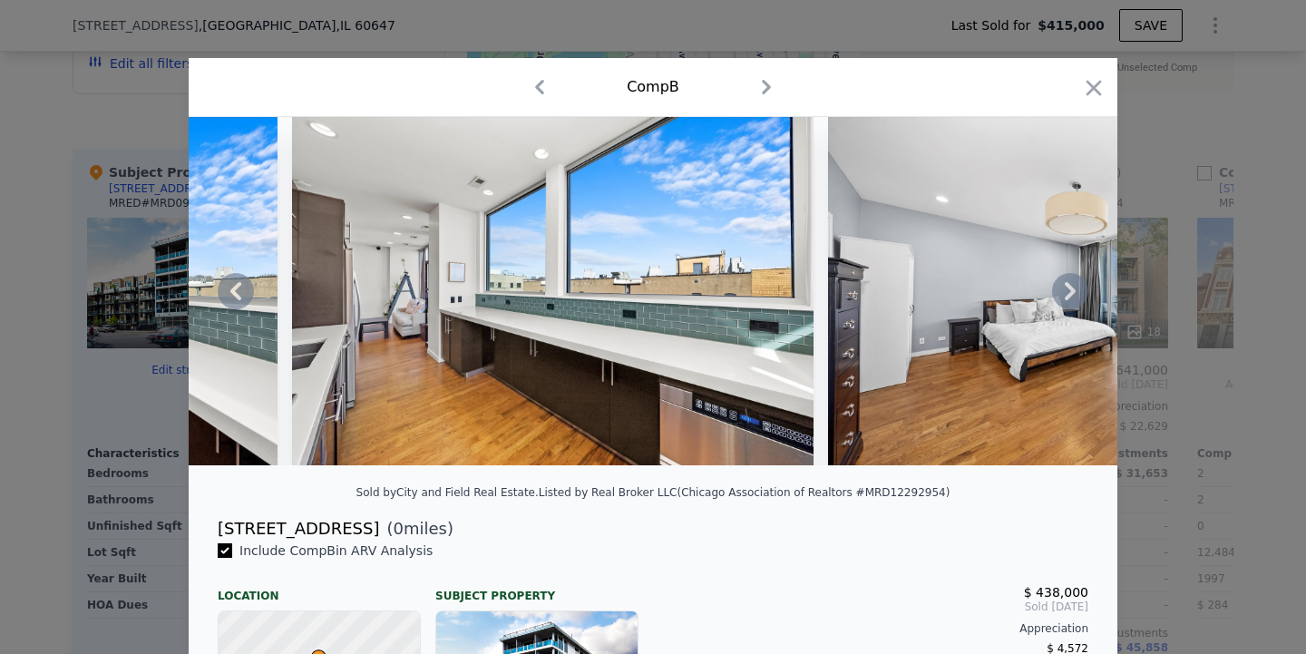
click at [1074, 292] on icon at bounding box center [1070, 291] width 11 height 18
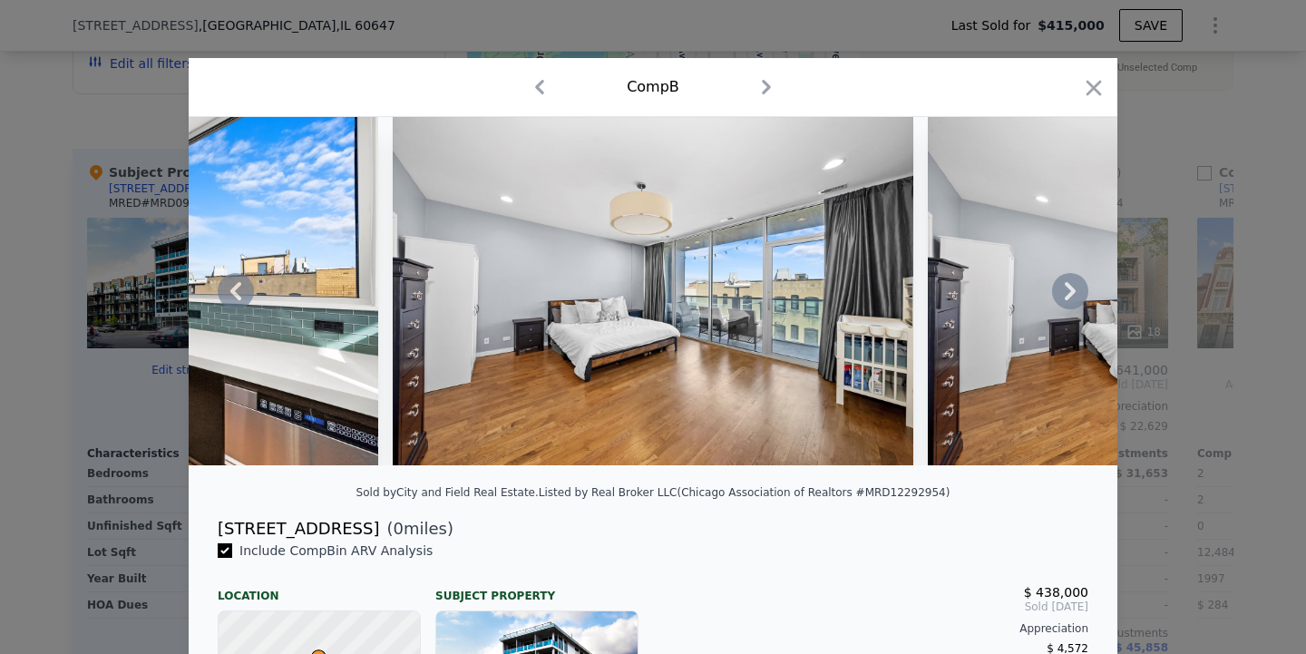
click at [1074, 292] on icon at bounding box center [1070, 291] width 11 height 18
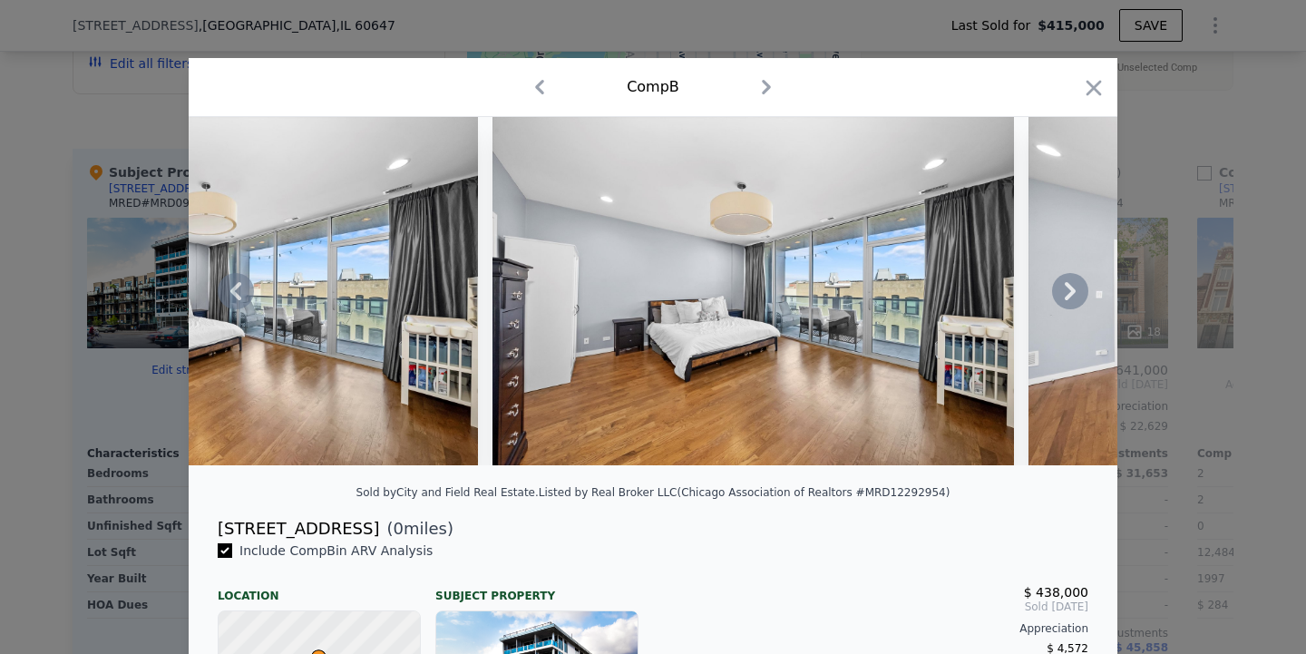
click at [1074, 292] on icon at bounding box center [1070, 291] width 11 height 18
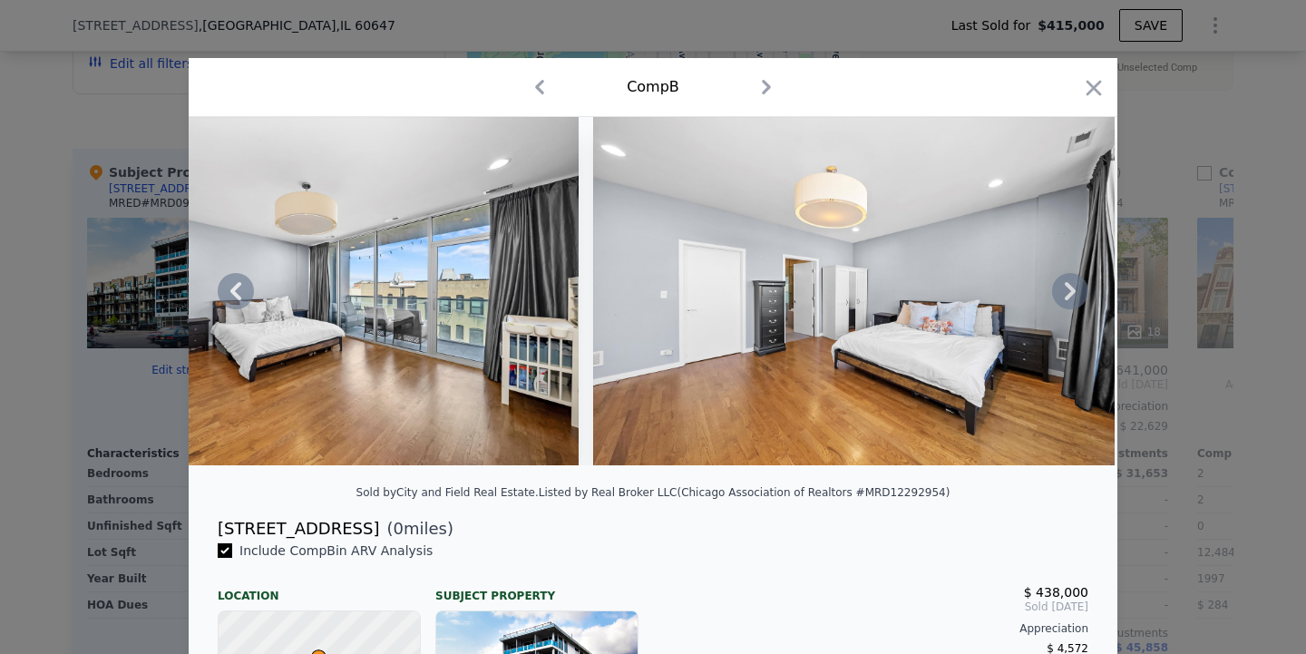
click at [1074, 292] on icon at bounding box center [1070, 291] width 11 height 18
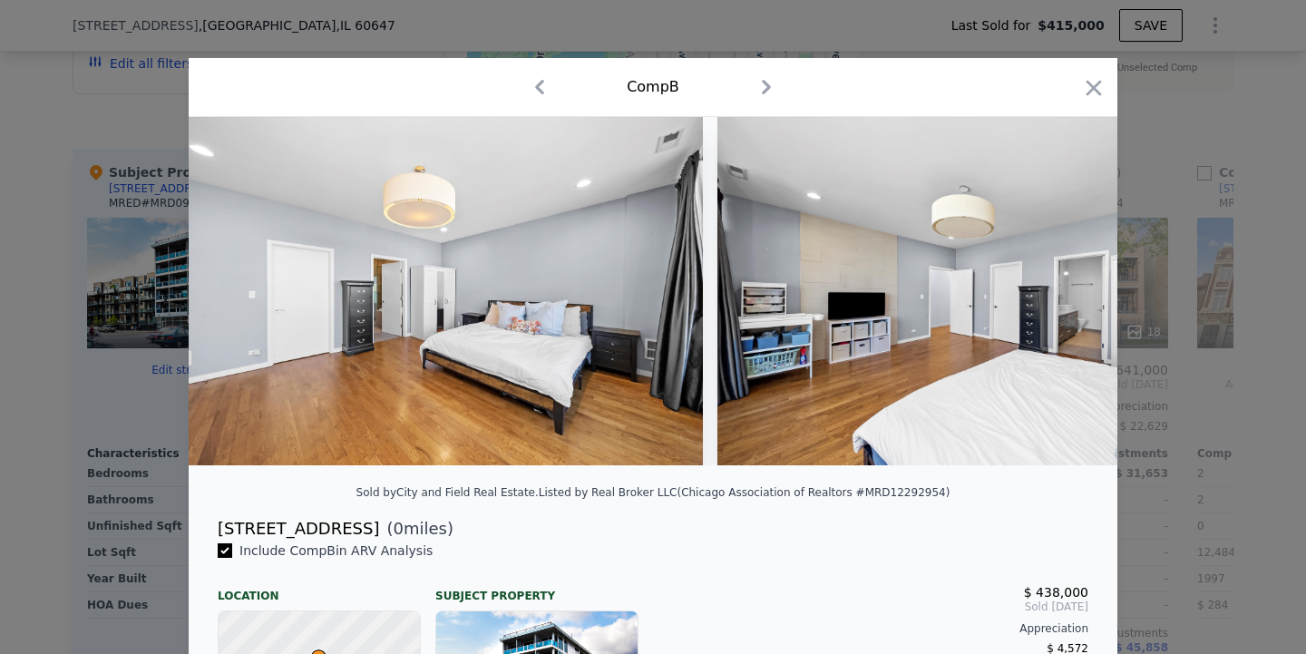
scroll to position [0, 9145]
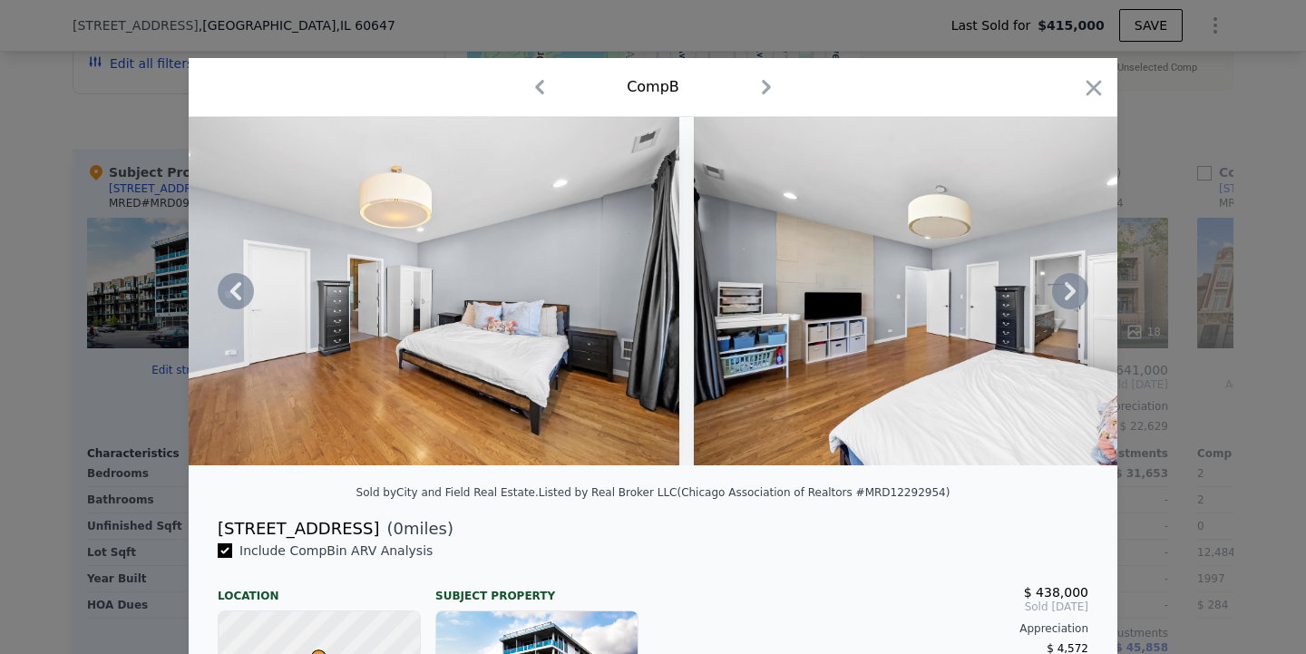
click at [1074, 292] on icon at bounding box center [1070, 291] width 11 height 18
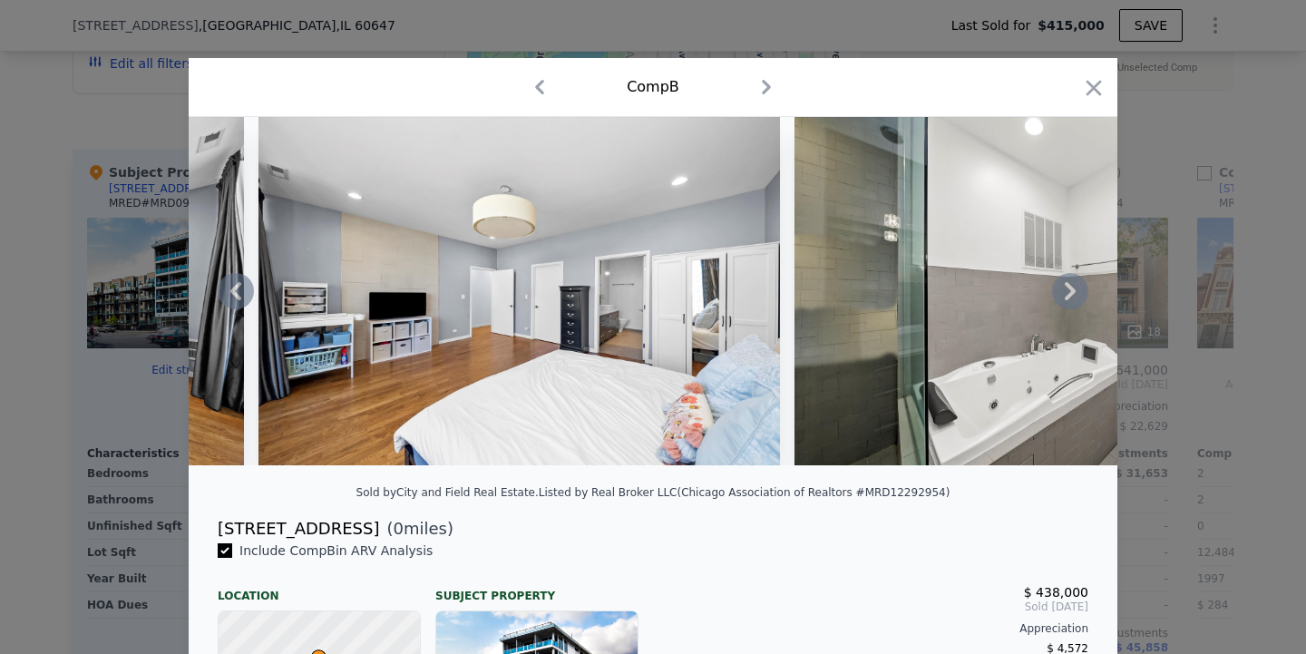
click at [1074, 292] on icon at bounding box center [1070, 291] width 11 height 18
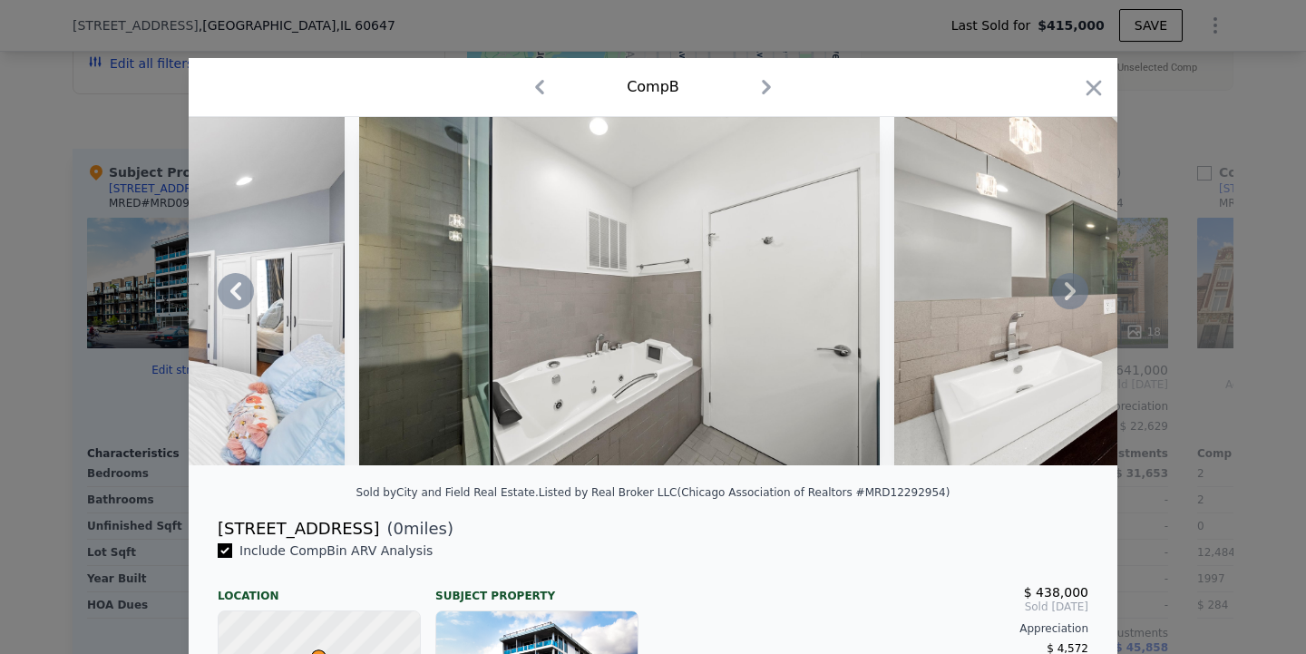
click at [1074, 292] on icon at bounding box center [1070, 291] width 11 height 18
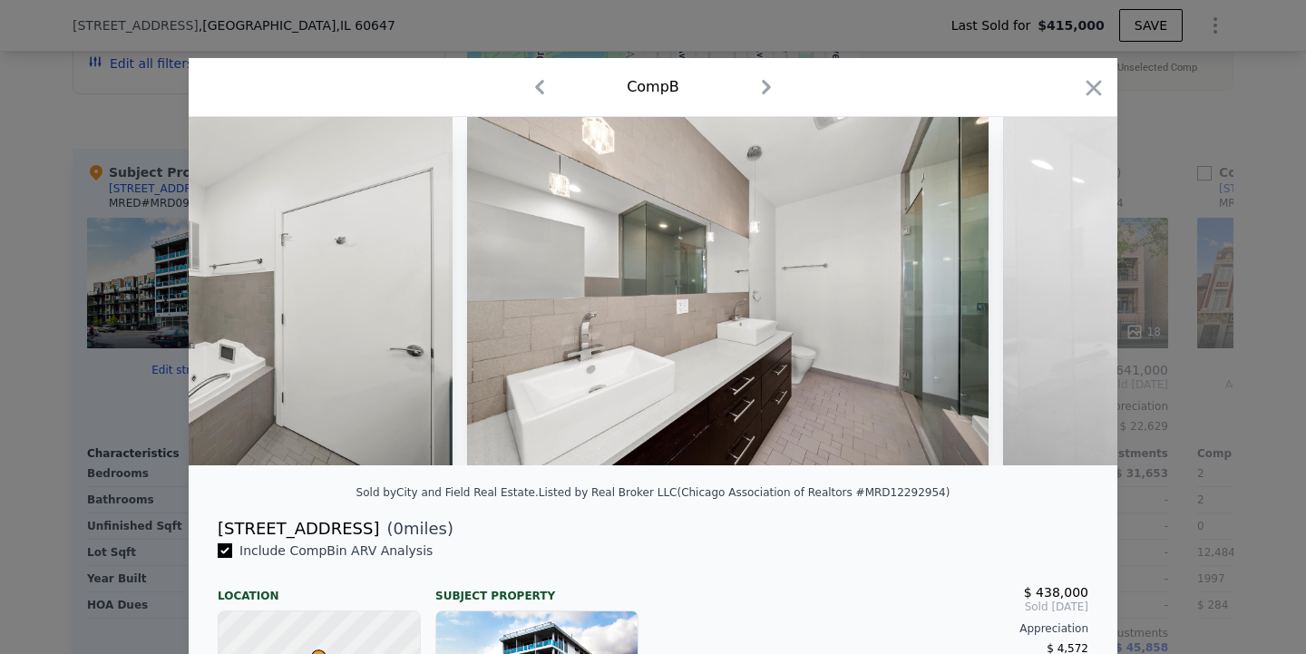
scroll to position [0, 10451]
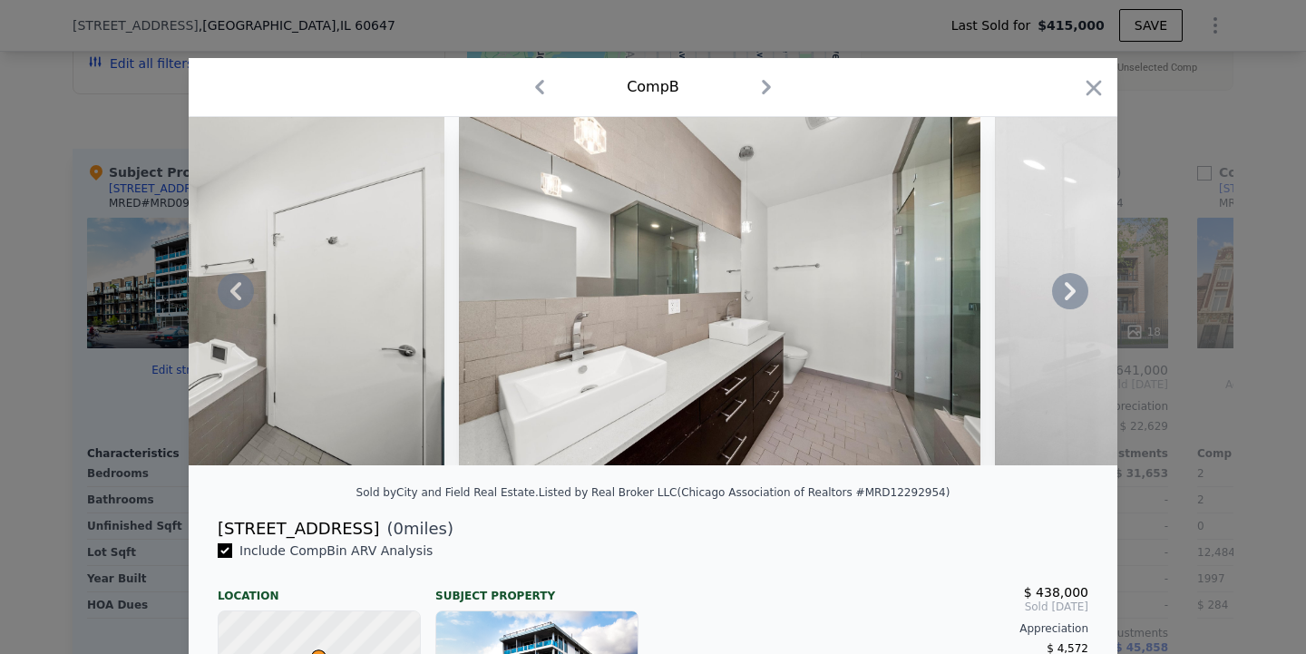
click at [1074, 292] on icon at bounding box center [1070, 291] width 11 height 18
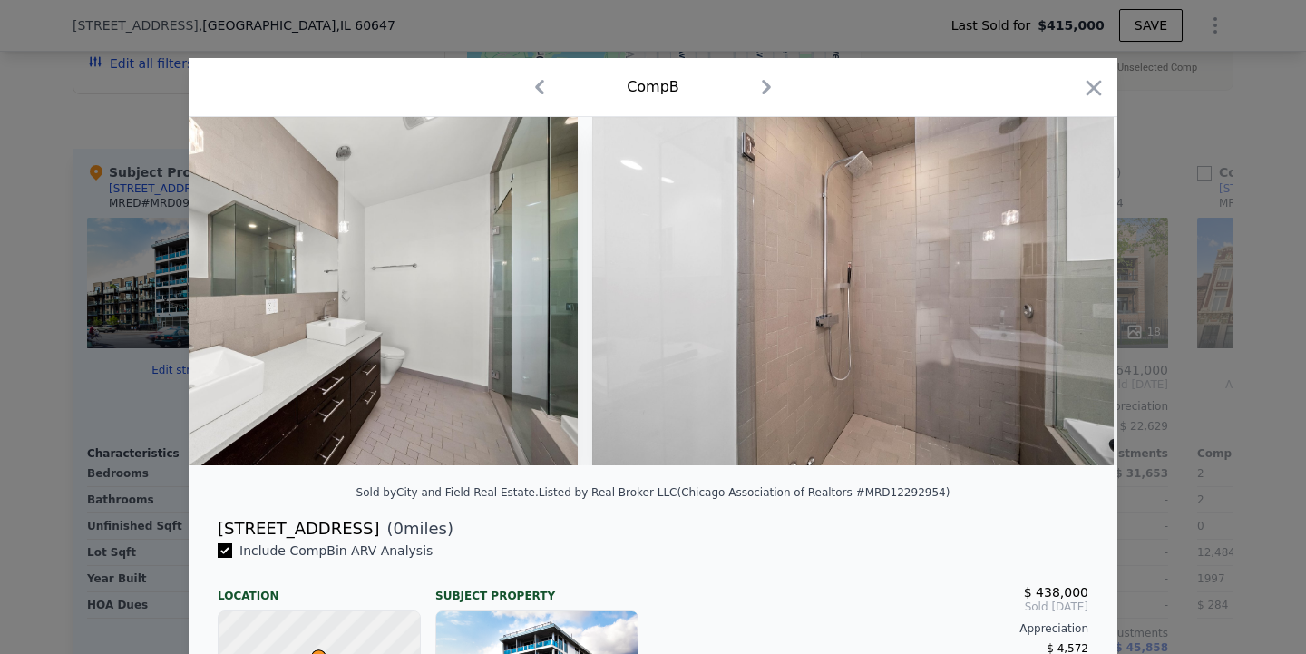
scroll to position [0, 10887]
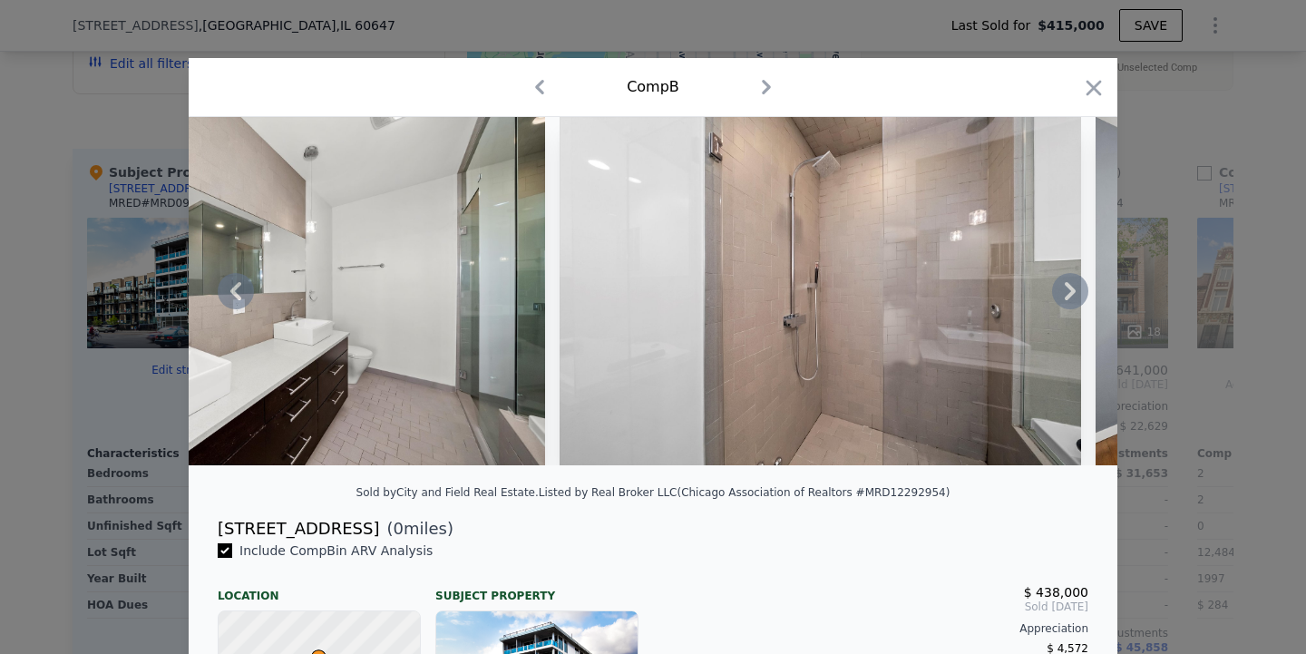
click at [1074, 292] on icon at bounding box center [1070, 291] width 11 height 18
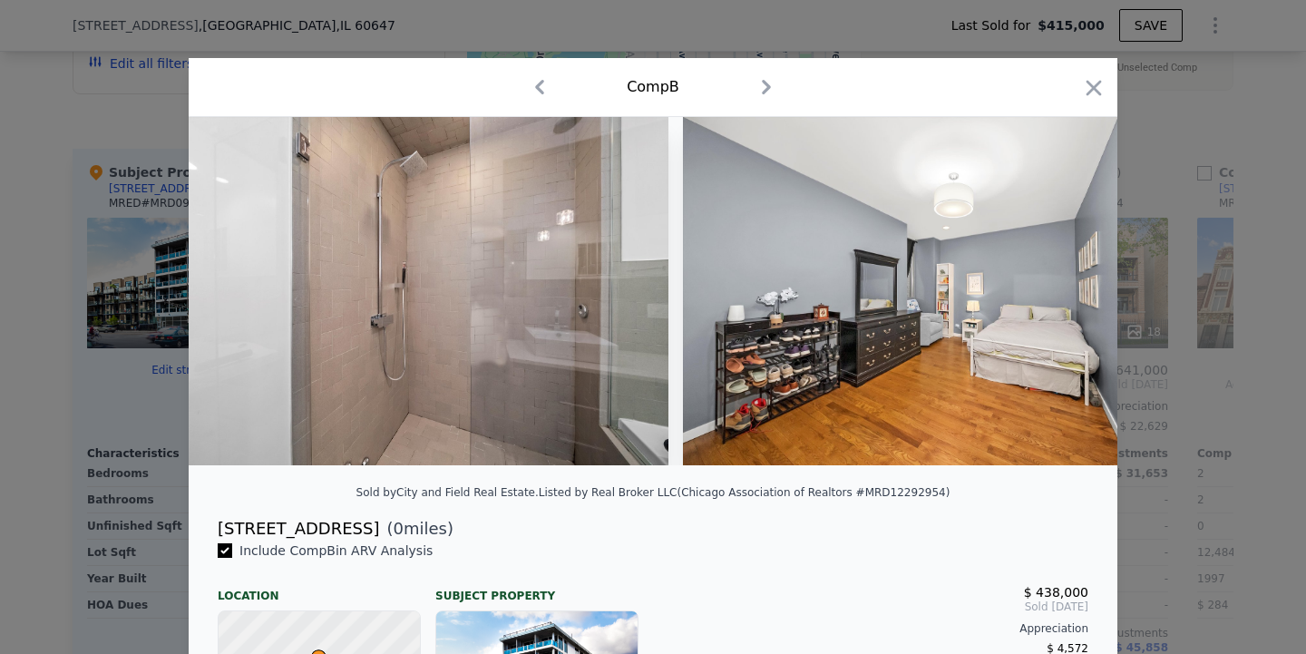
scroll to position [0, 11322]
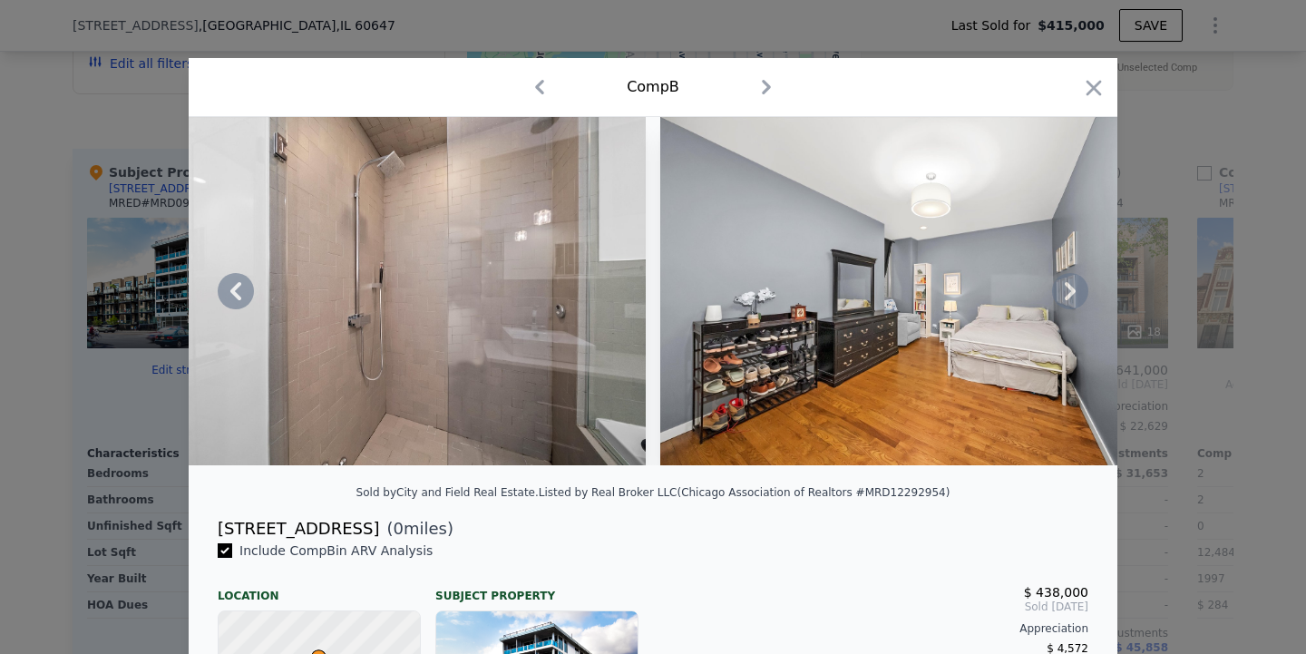
click at [1074, 292] on icon at bounding box center [1070, 291] width 11 height 18
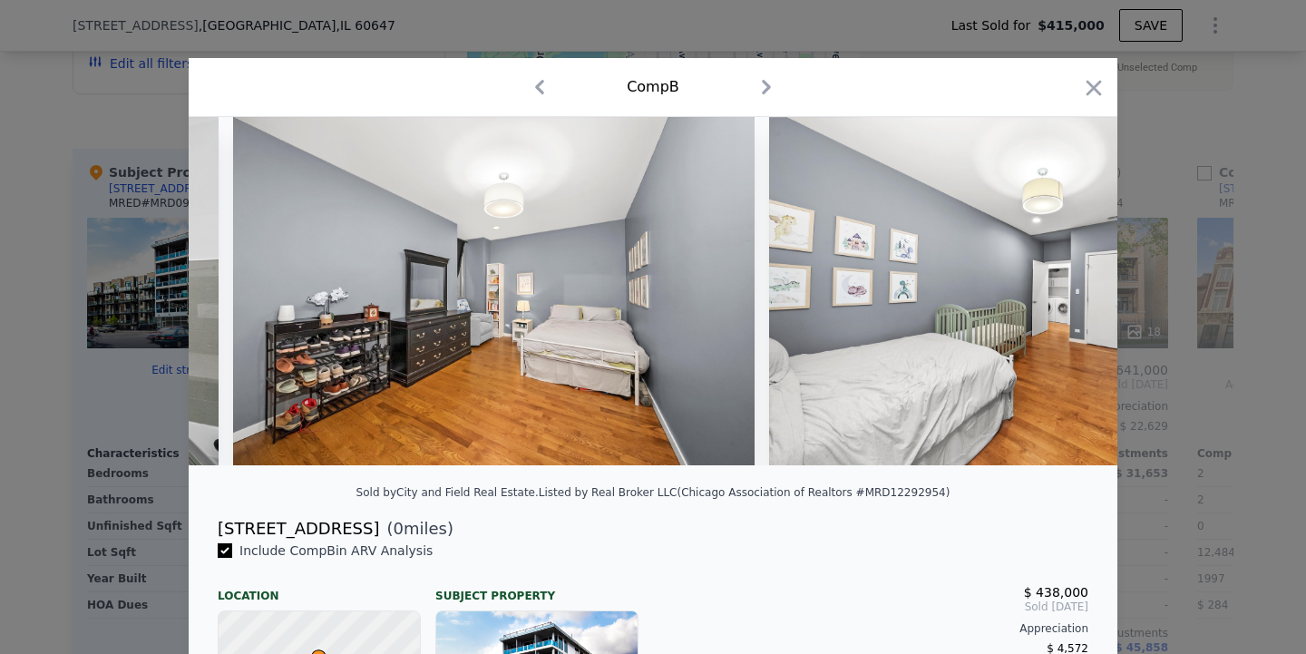
scroll to position [0, 11758]
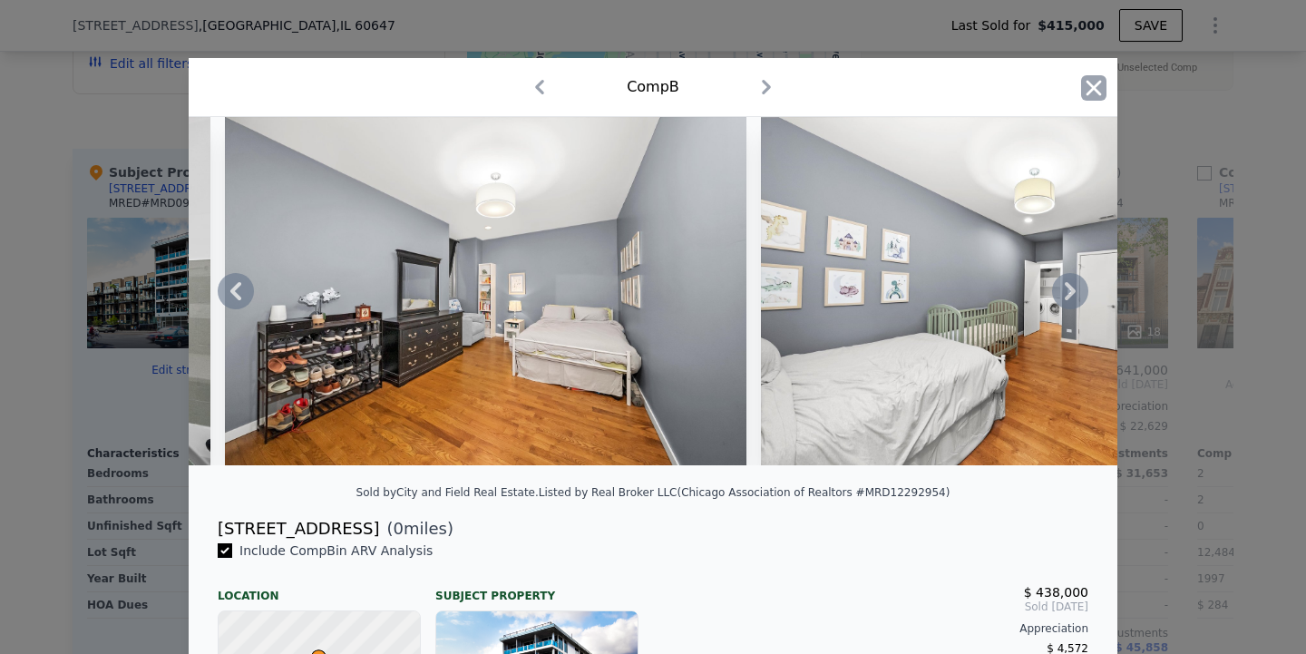
click at [1089, 90] on icon "button" at bounding box center [1093, 87] width 25 height 25
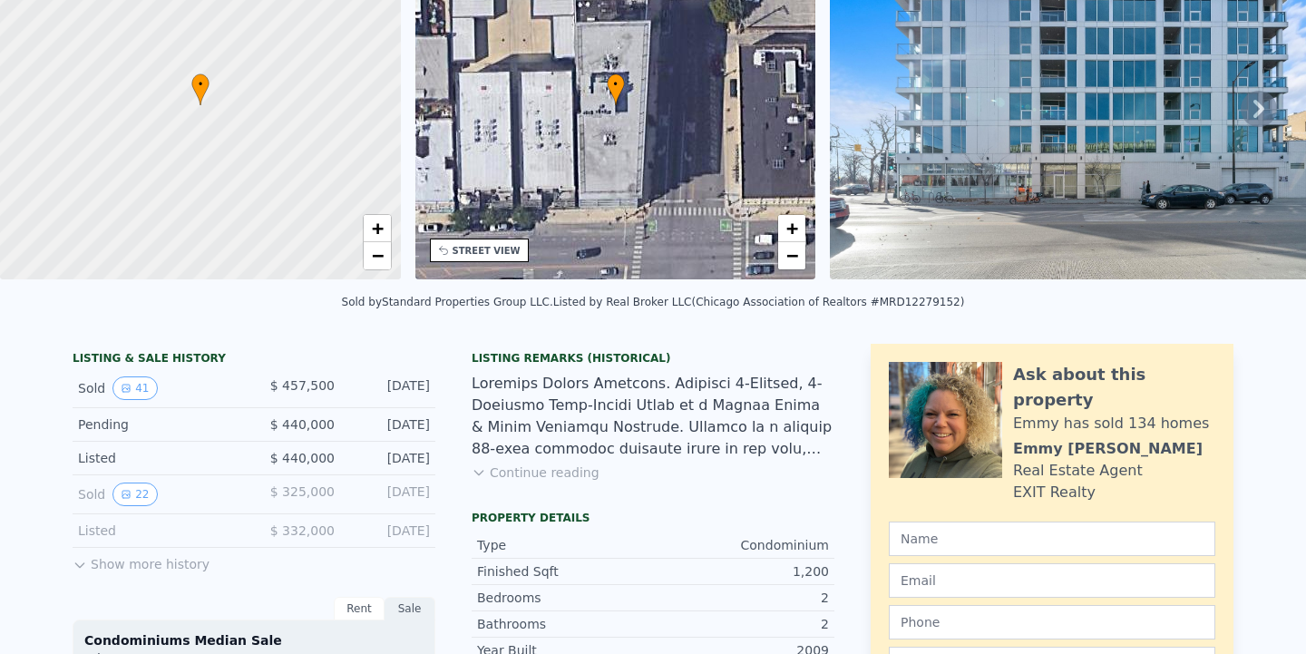
scroll to position [6, 0]
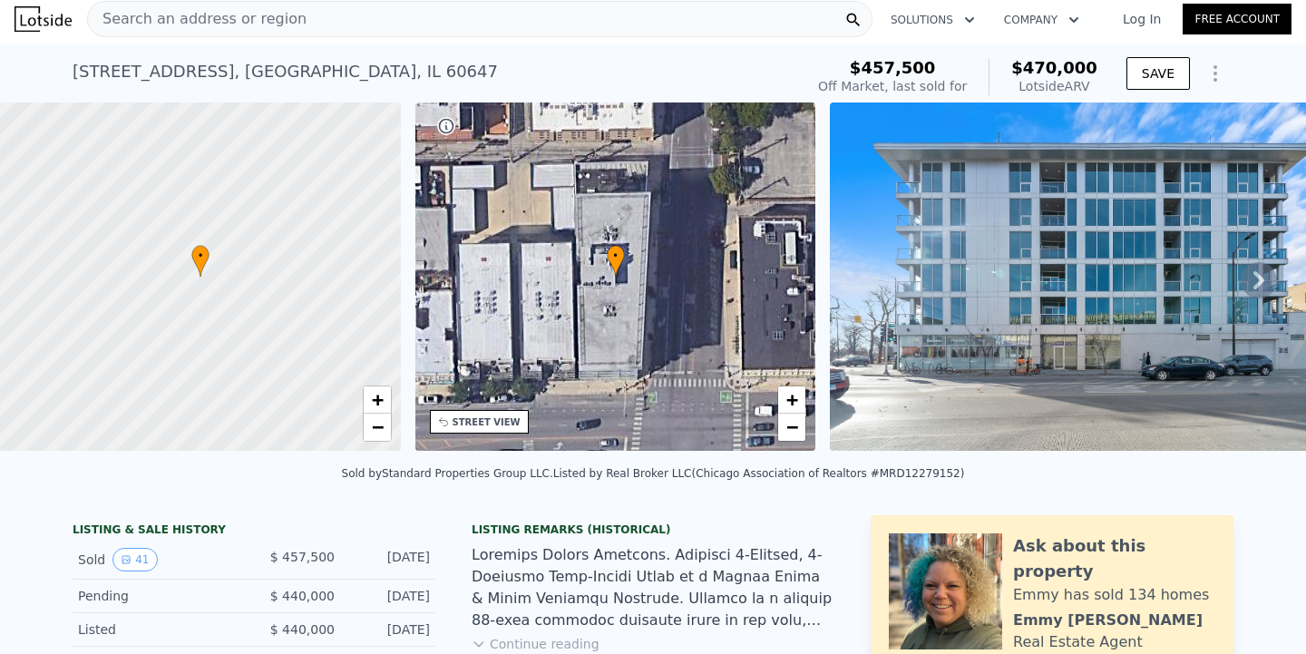
click at [1100, 325] on img at bounding box center [1091, 277] width 522 height 348
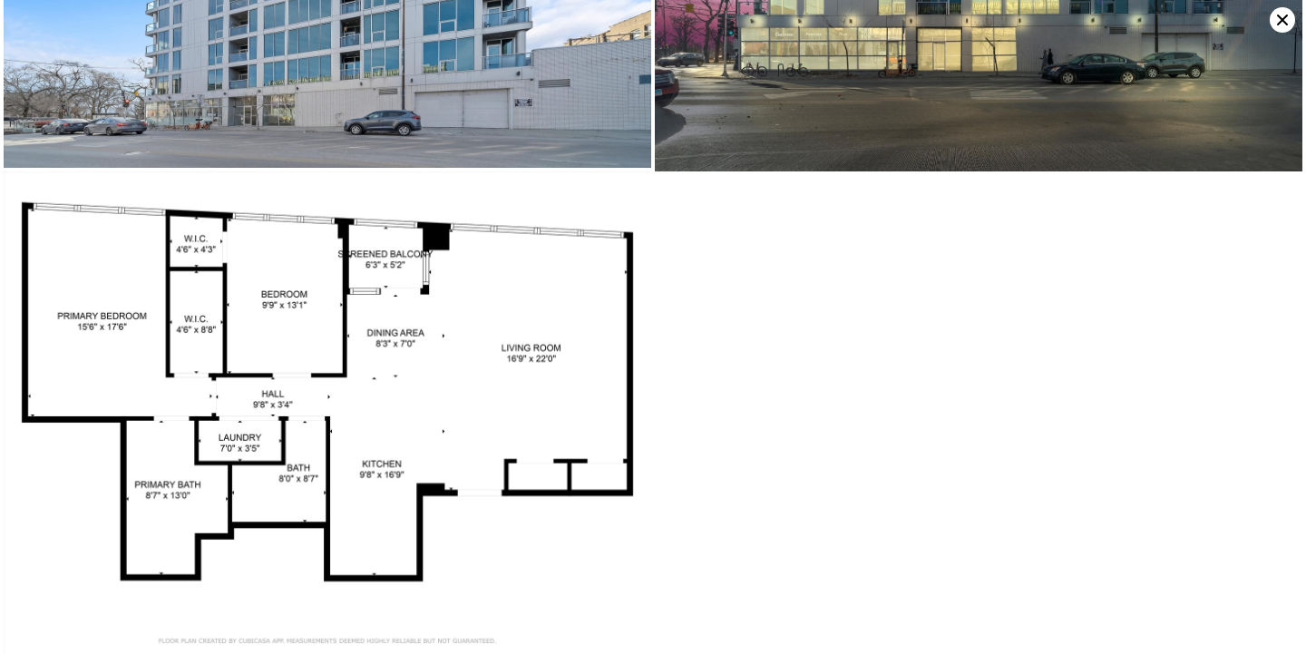
scroll to position [8556, 0]
